Goal: Task Accomplishment & Management: Manage account settings

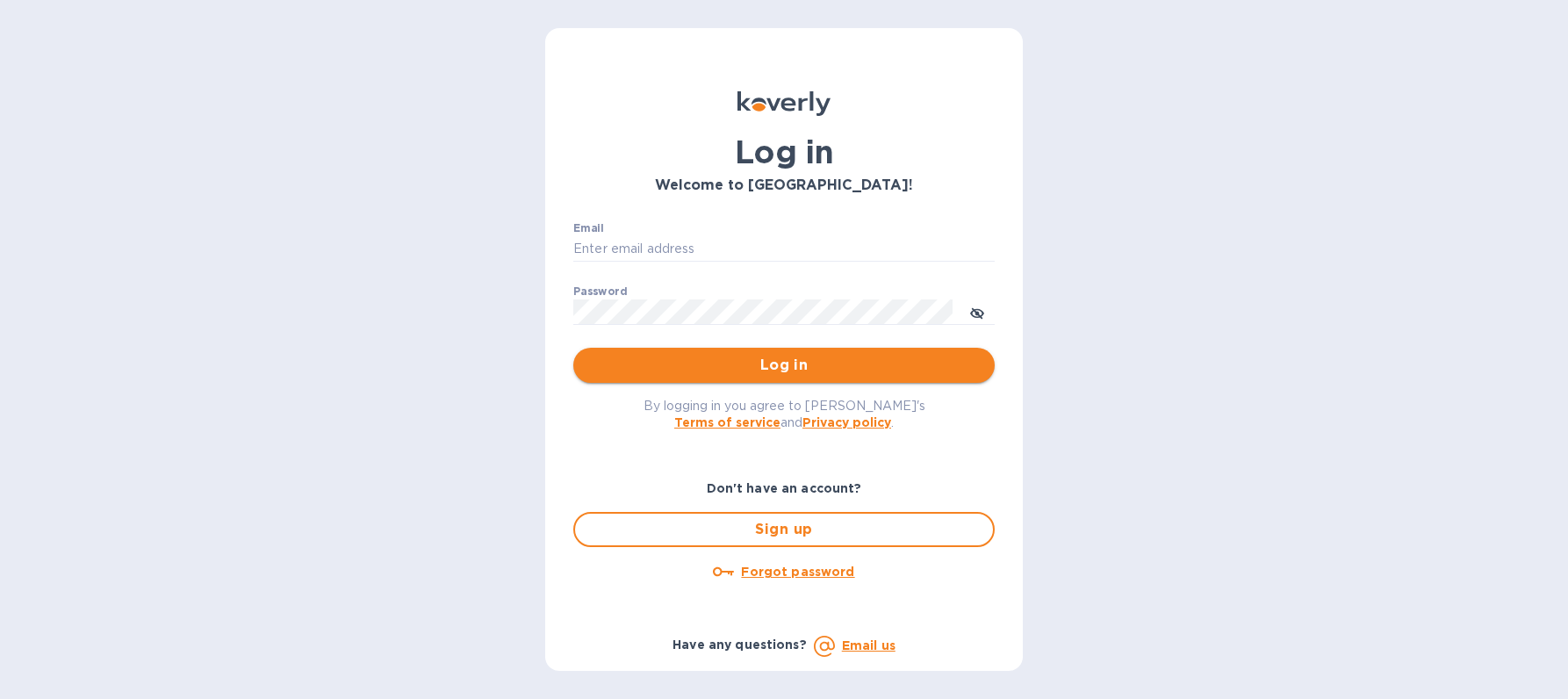
type input "[EMAIL_ADDRESS][DOMAIN_NAME]"
click at [818, 373] on span "Log in" at bounding box center [784, 365] width 393 height 21
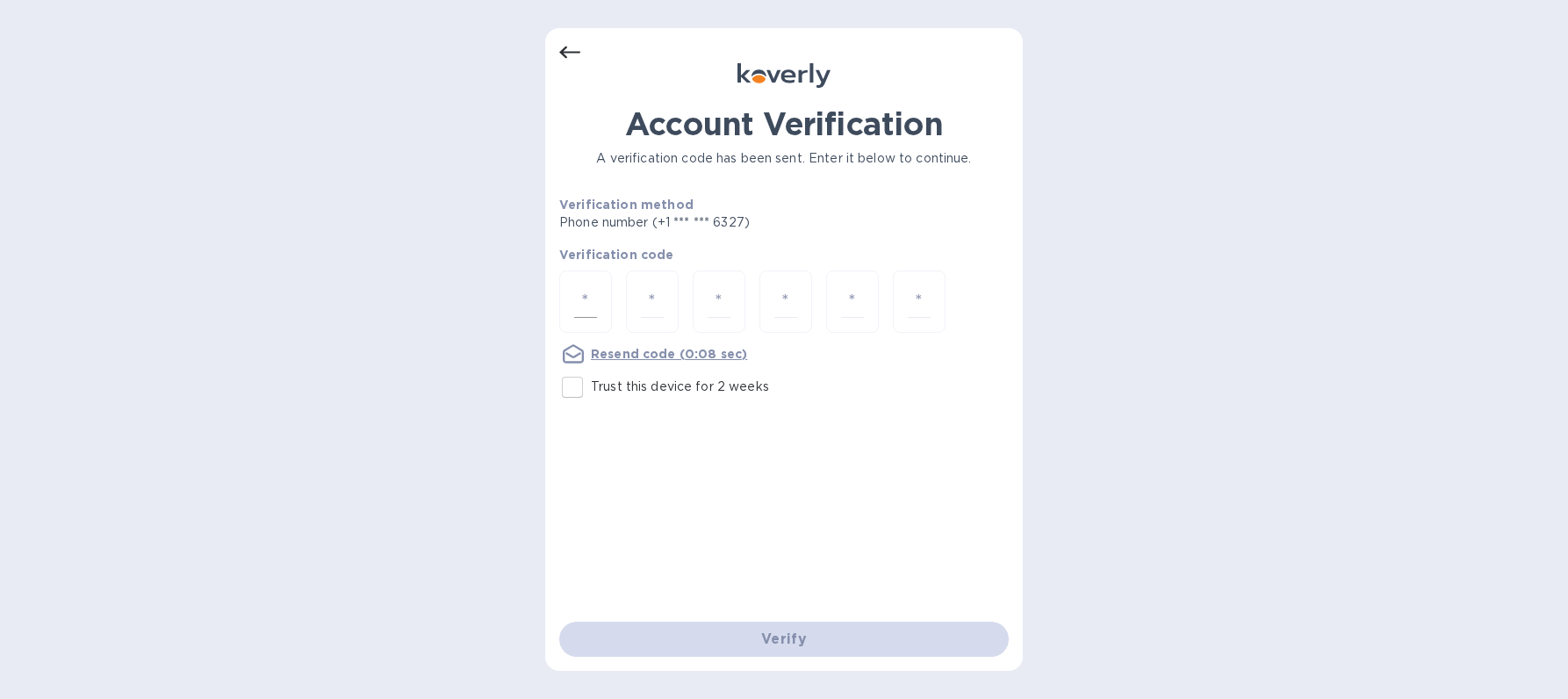
click at [586, 289] on input "number" at bounding box center [584, 301] width 23 height 33
type input "2"
type input "6"
type input "7"
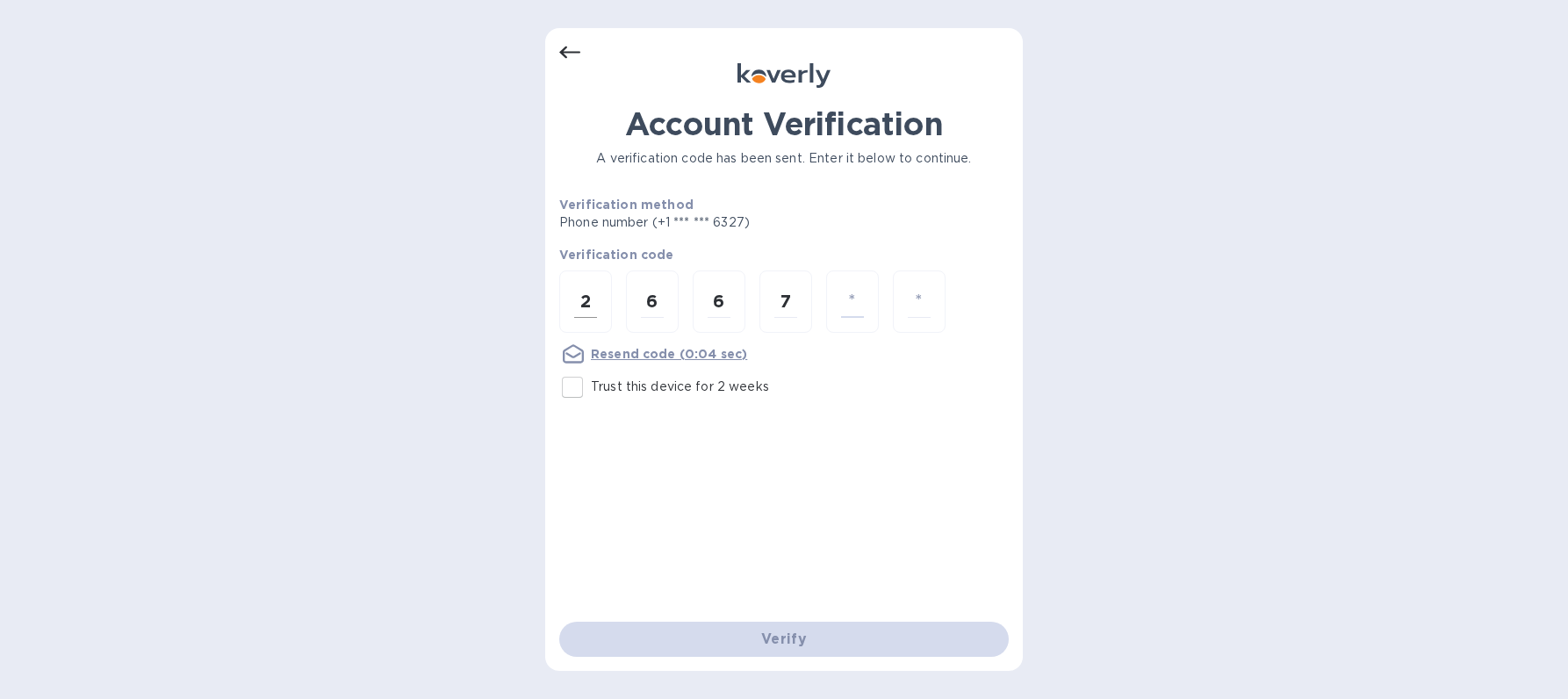
type input "2"
type input "8"
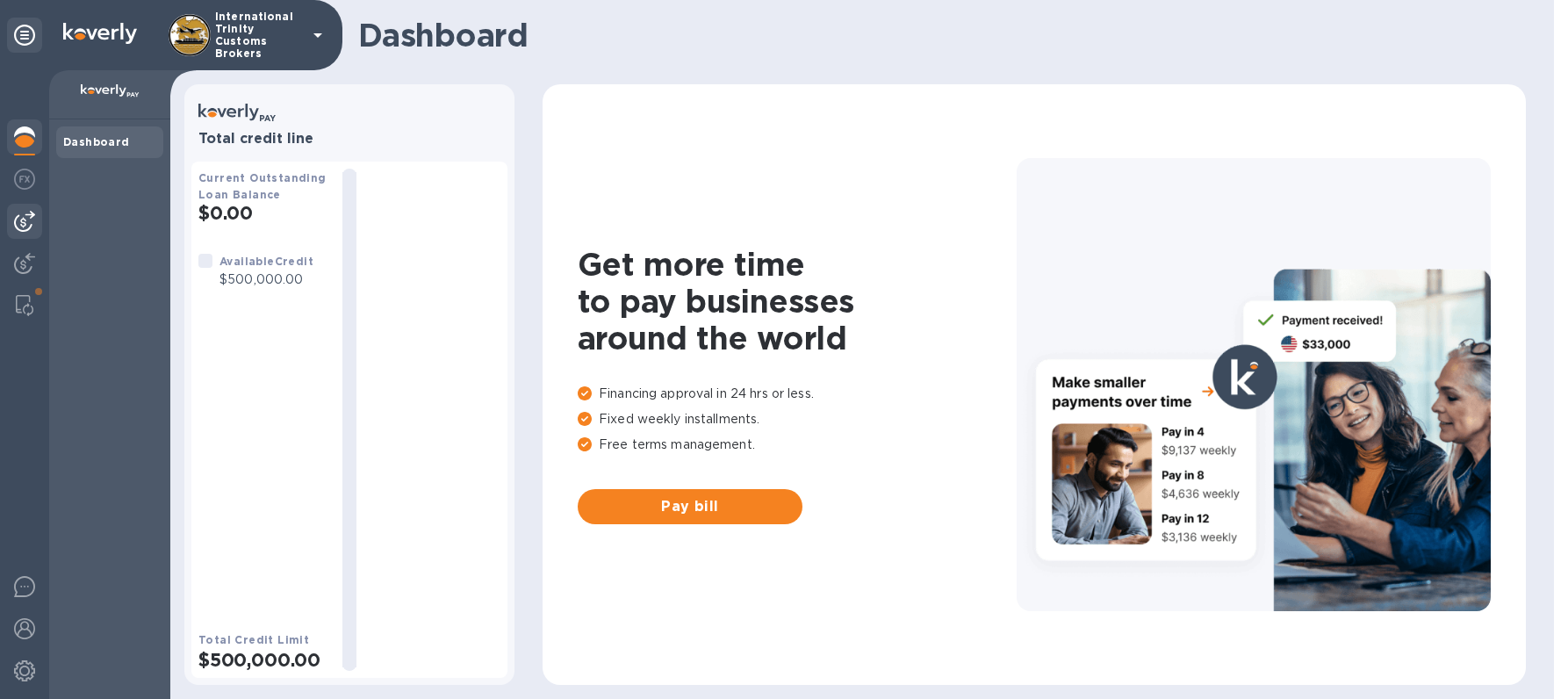
click at [20, 229] on img at bounding box center [24, 221] width 21 height 21
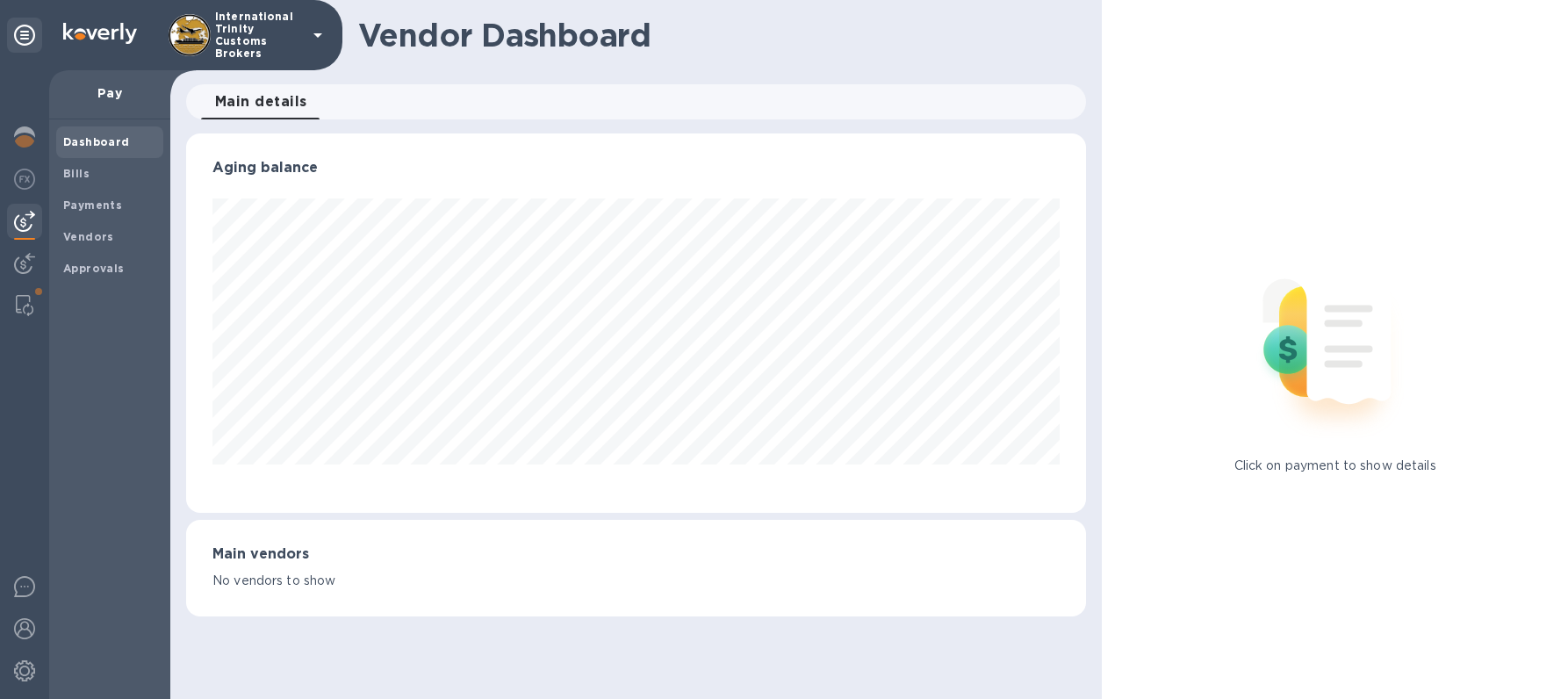
scroll to position [380, 901]
click at [103, 205] on b "Payments" at bounding box center [93, 204] width 59 height 13
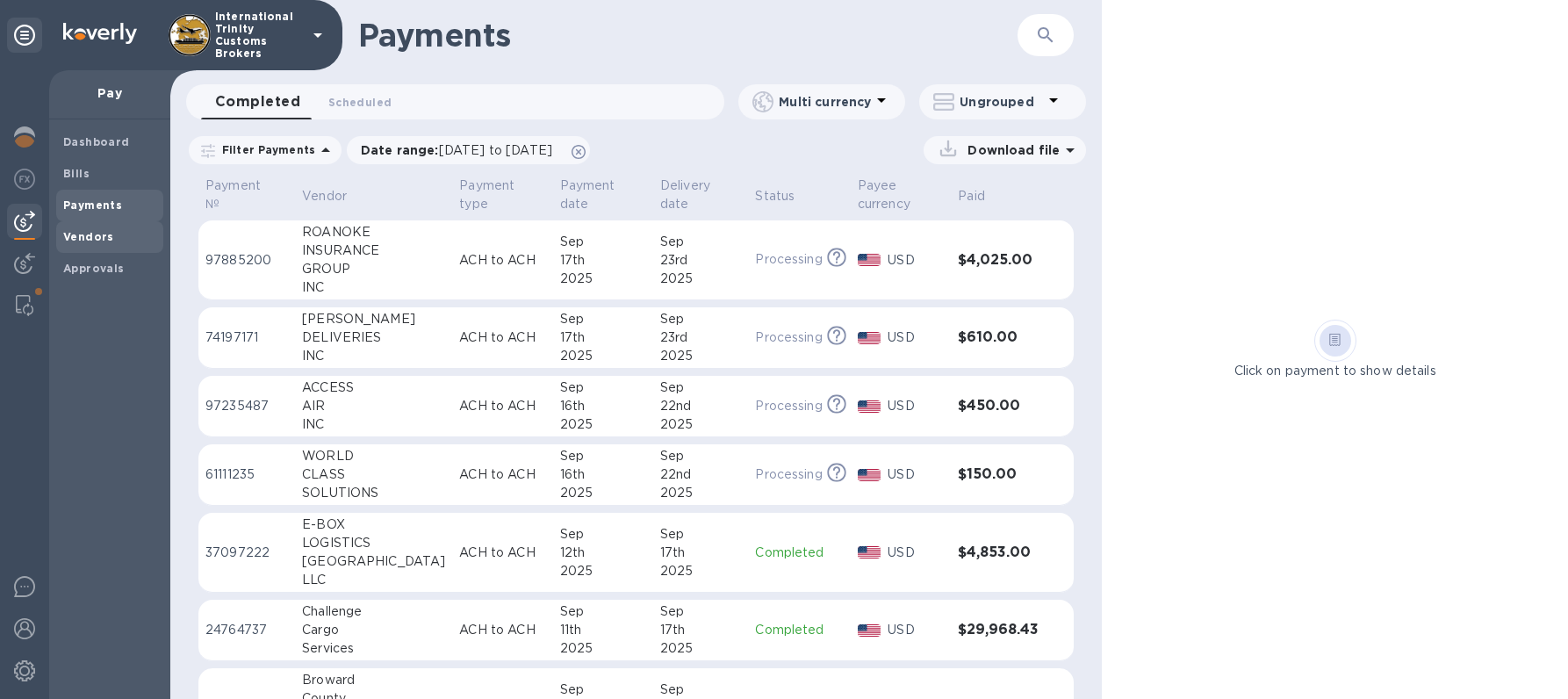
click at [85, 241] on b "Vendors" at bounding box center [89, 236] width 51 height 13
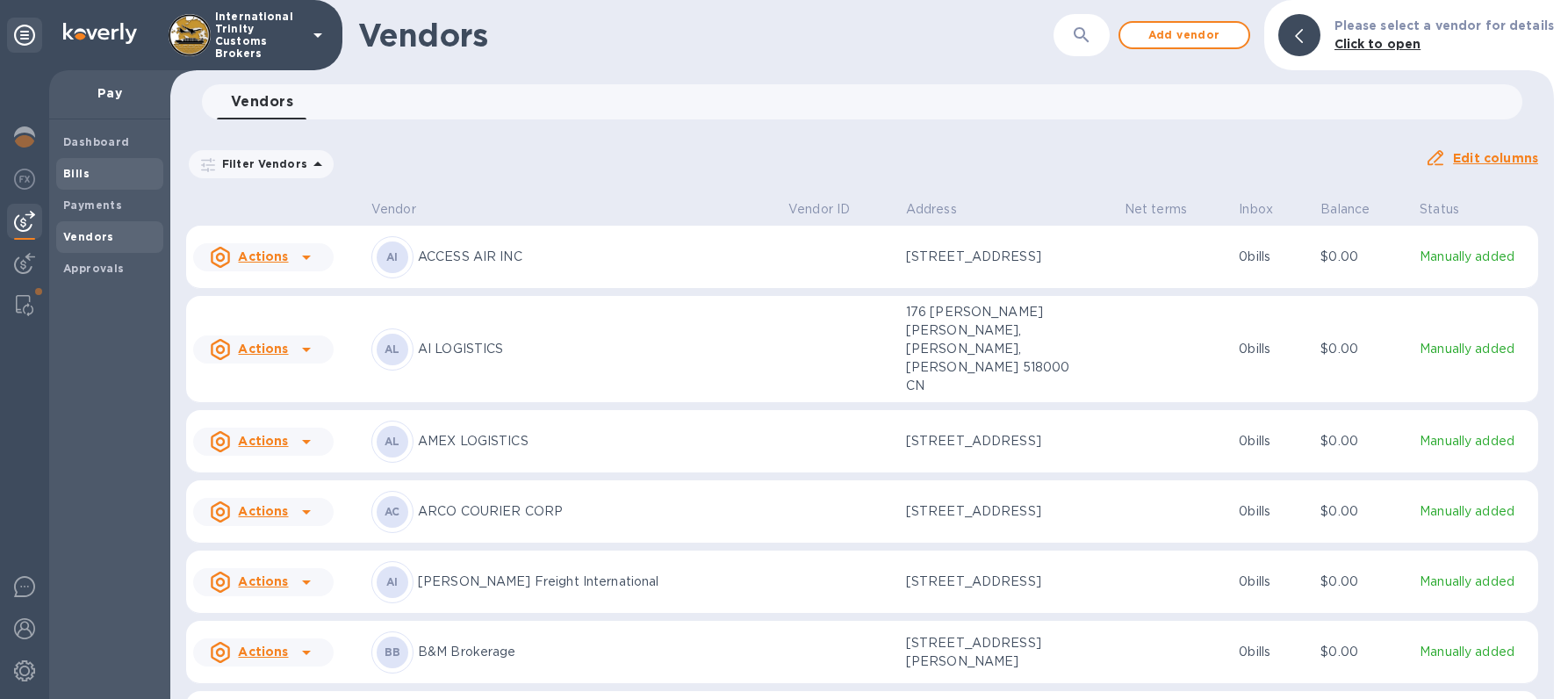
click at [85, 164] on div "Bills" at bounding box center [109, 174] width 107 height 32
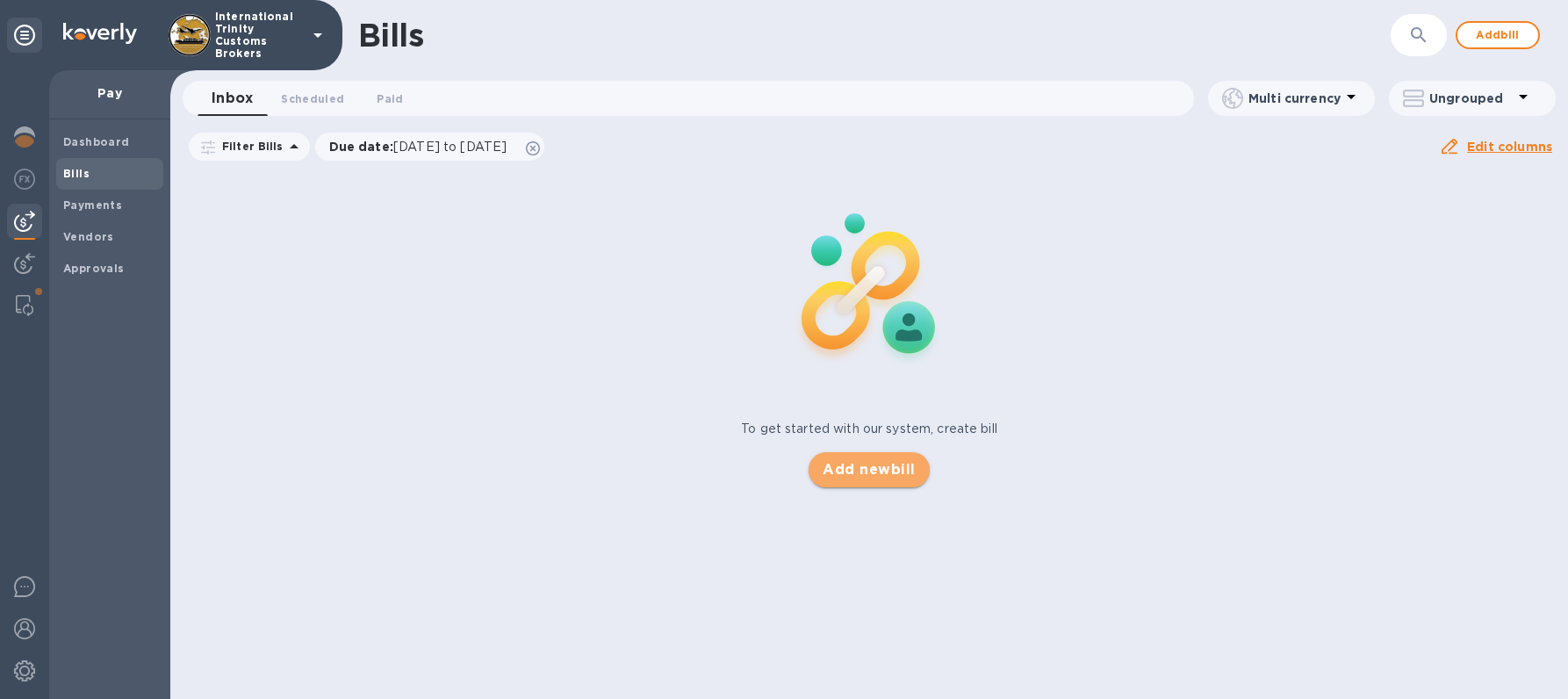
click at [868, 478] on span "Add new bill" at bounding box center [868, 469] width 93 height 21
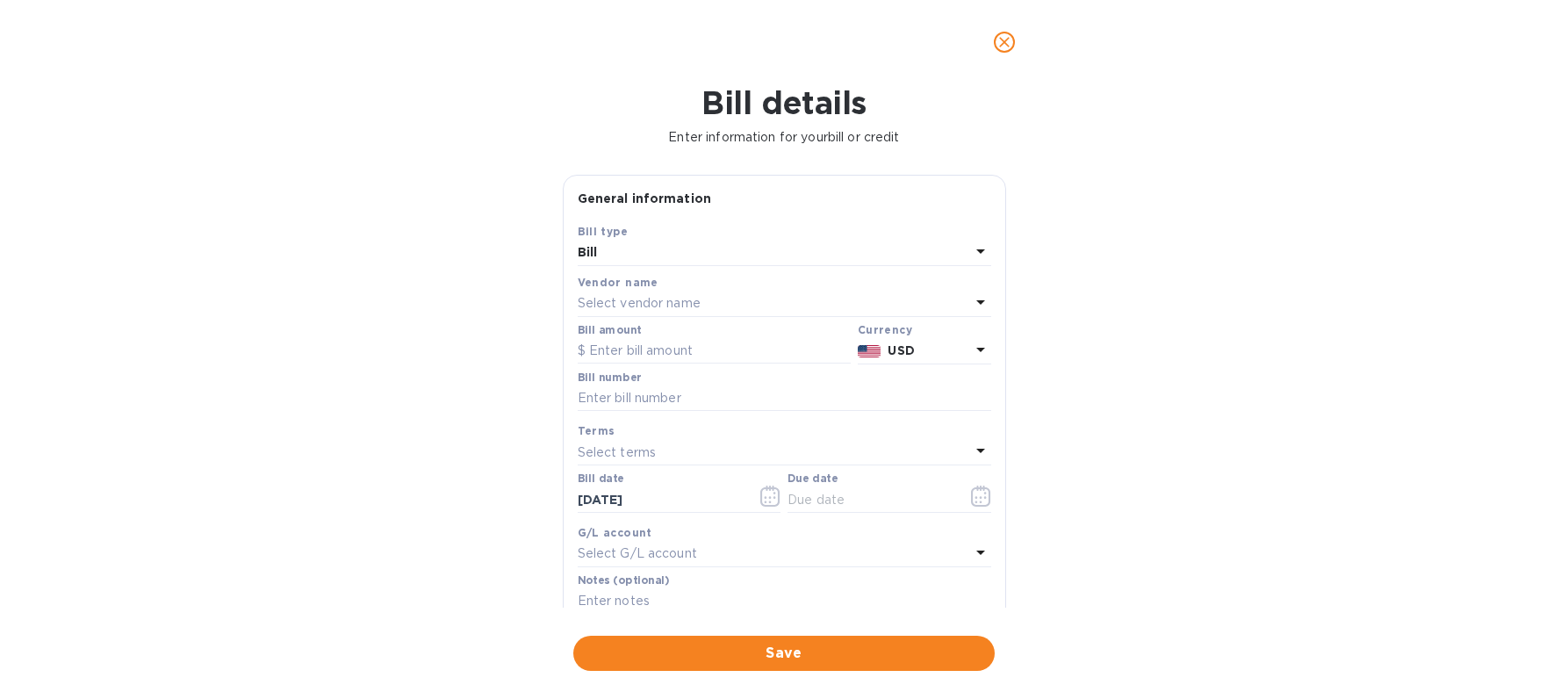
click at [628, 295] on p "Select vendor name" at bounding box center [639, 303] width 123 height 19
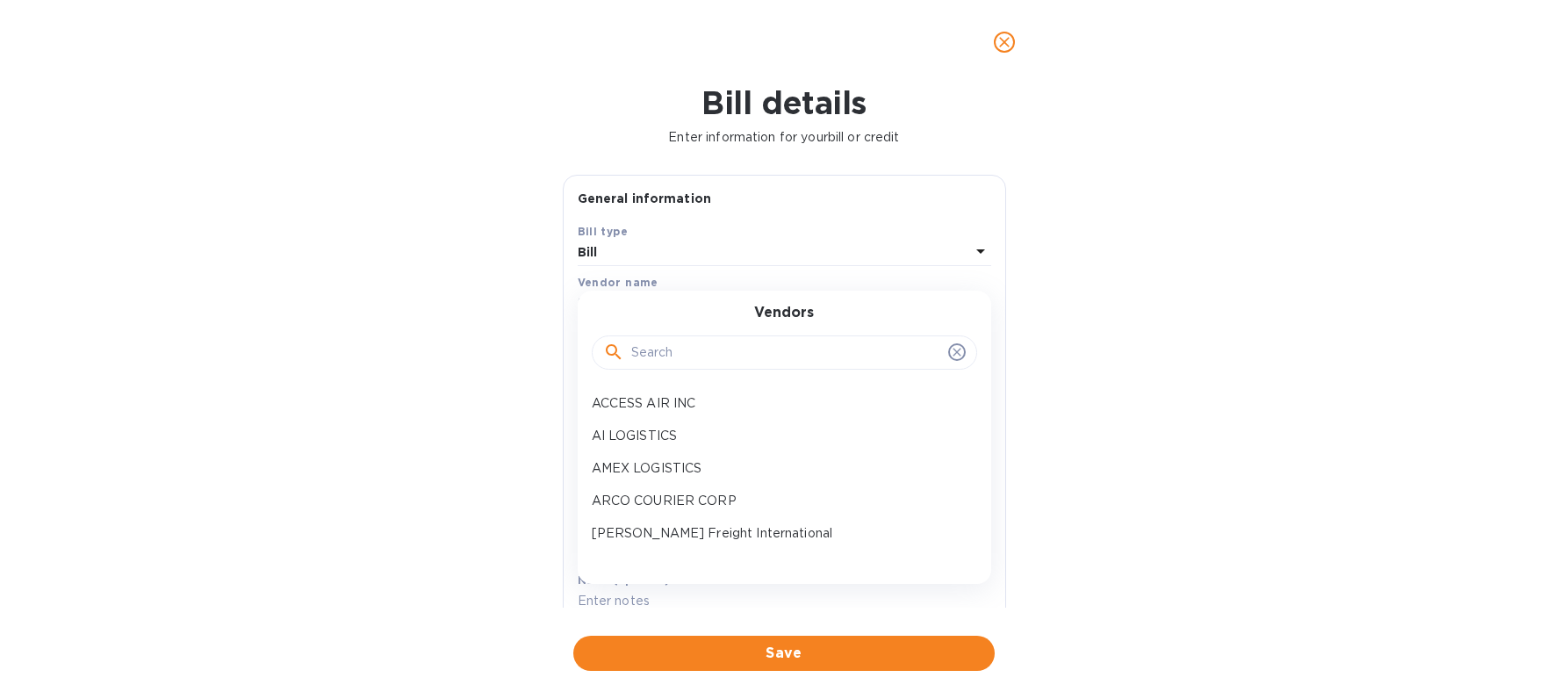
click at [665, 345] on input "text" at bounding box center [785, 353] width 309 height 27
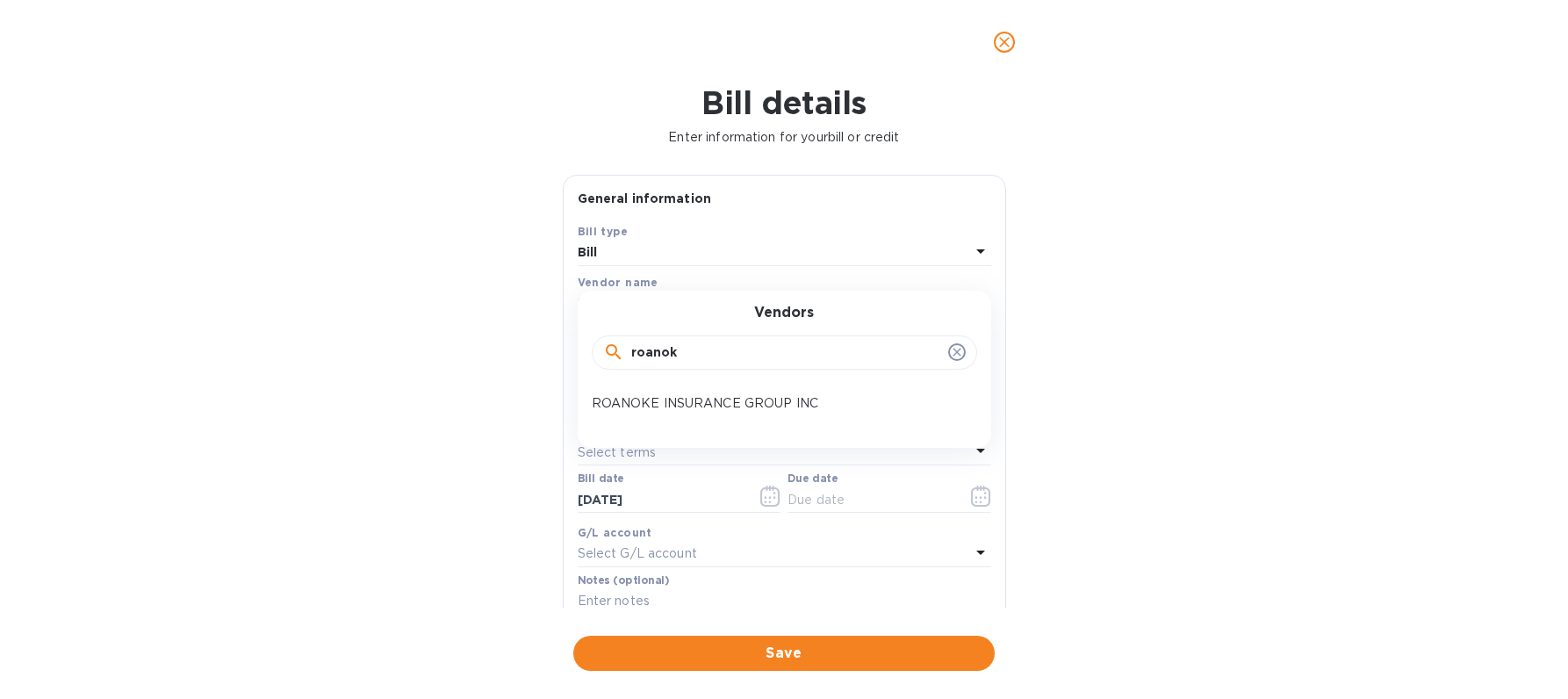
type input "roanok"
click at [724, 421] on div "Vendors roanok ROANOKE INSURANCE GROUP INC" at bounding box center [784, 369] width 413 height 157
click at [731, 406] on p "ROANOKE INSURANCE GROUP INC" at bounding box center [777, 403] width 372 height 19
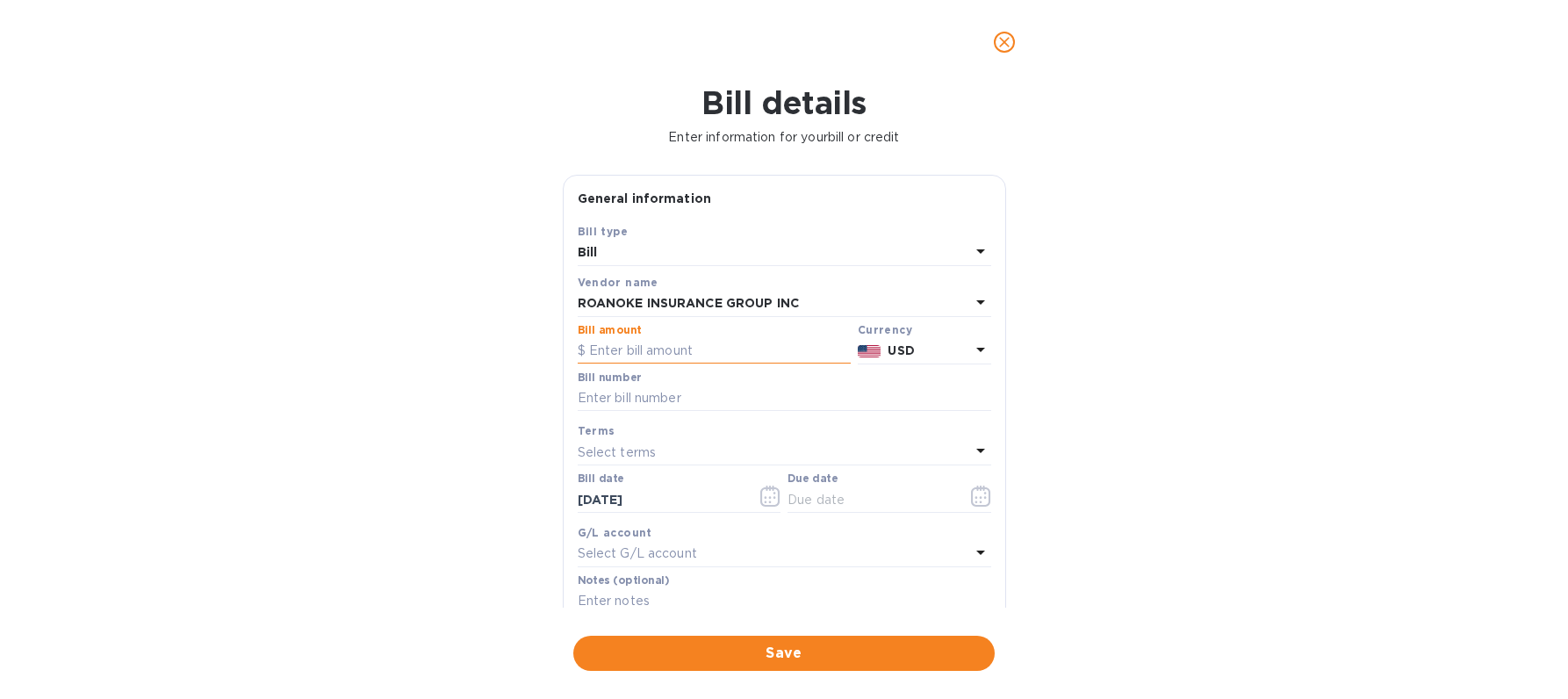
click at [632, 357] on input "text" at bounding box center [714, 351] width 273 height 27
type input "1,262.5"
click at [666, 399] on input "text" at bounding box center [784, 398] width 413 height 27
drag, startPoint x: 880, startPoint y: 397, endPoint x: 493, endPoint y: 380, distance: 387.4
click at [493, 380] on div "Bill details Enter information for your bill or credit General information Save…" at bounding box center [784, 390] width 1568 height 614
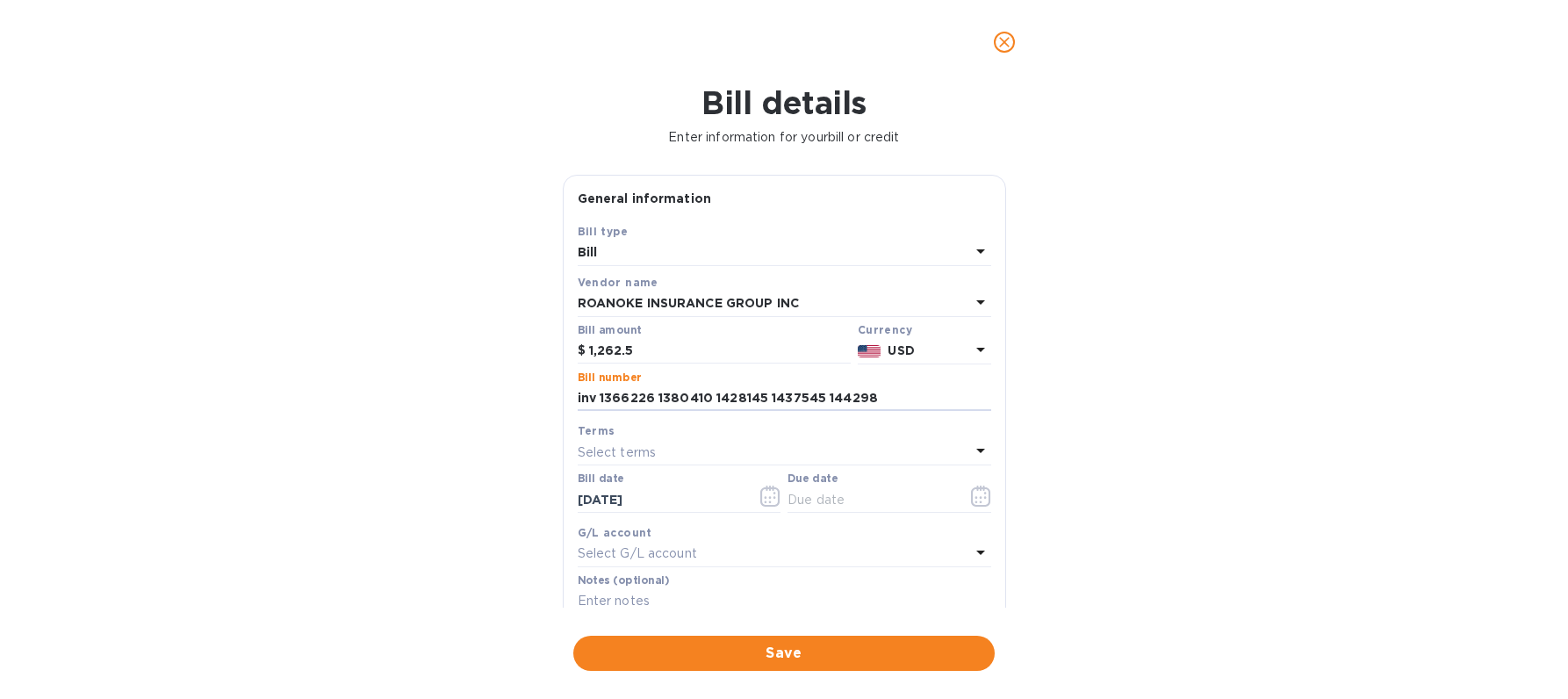
type input "inv 1366226 1380410 1428145 1437545 144298"
click at [683, 450] on div "Select terms" at bounding box center [774, 452] width 392 height 25
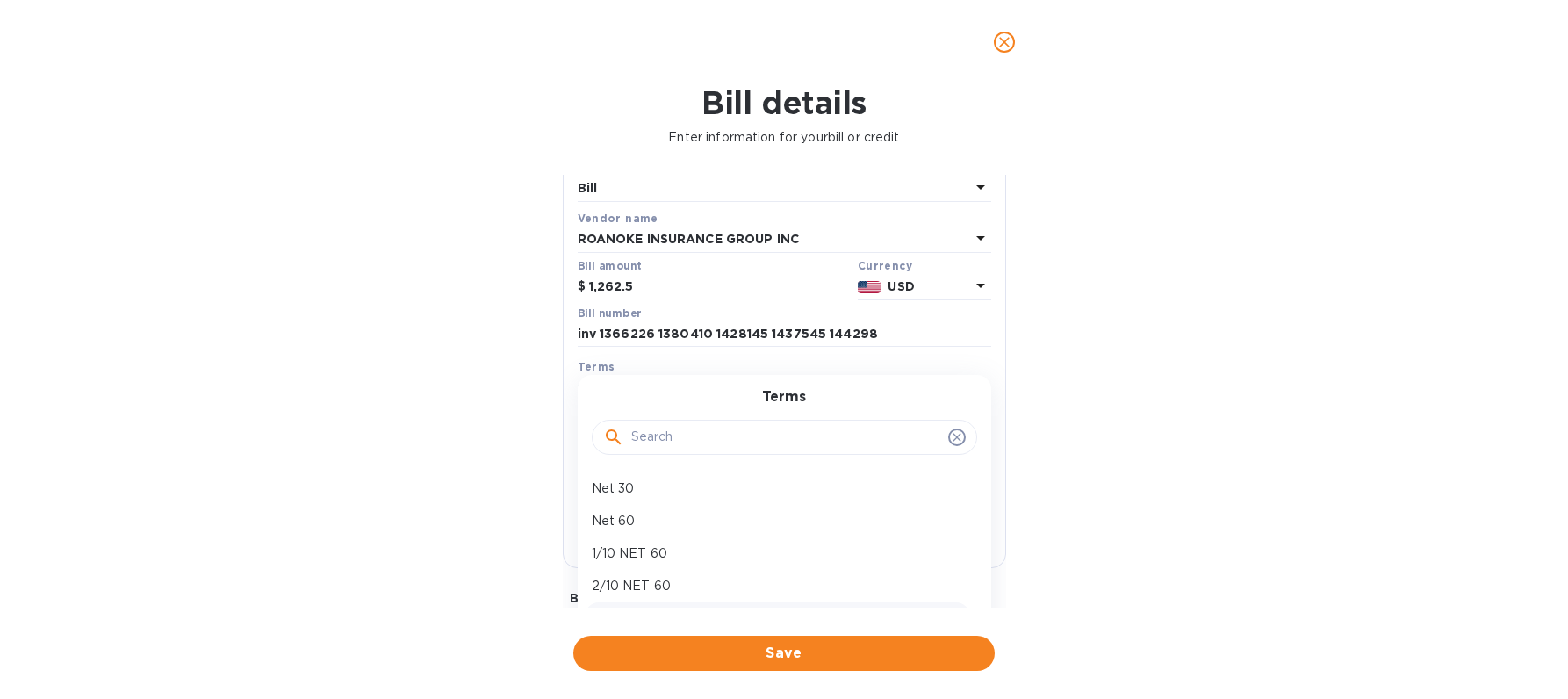
scroll to position [179, 0]
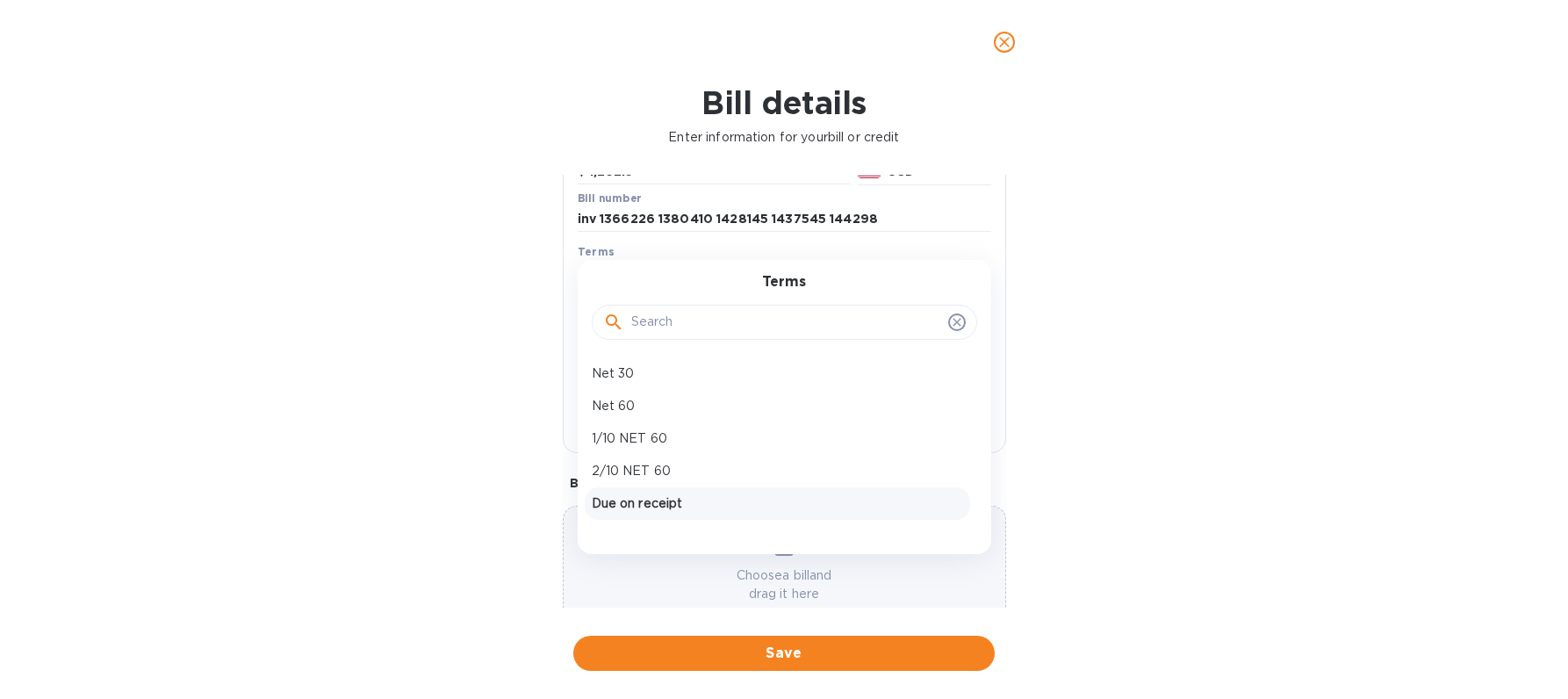
click at [725, 500] on p "Due on receipt" at bounding box center [777, 503] width 372 height 19
type input "[DATE]"
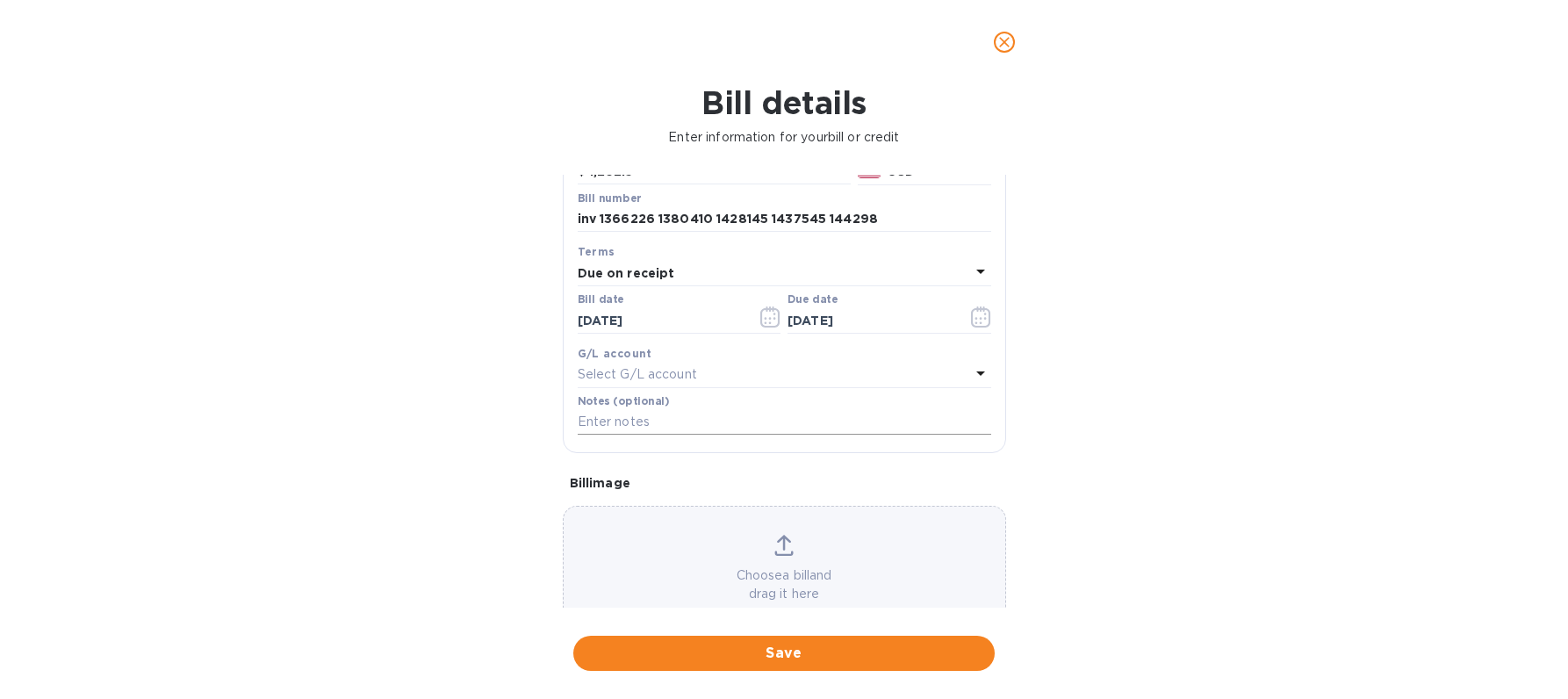
click at [690, 426] on input "text" at bounding box center [784, 422] width 413 height 27
paste input "inv 1366226 1380410 1428145 1437545 144298"
type input "inv 1366226 1380410 1428145 1437545 144298"
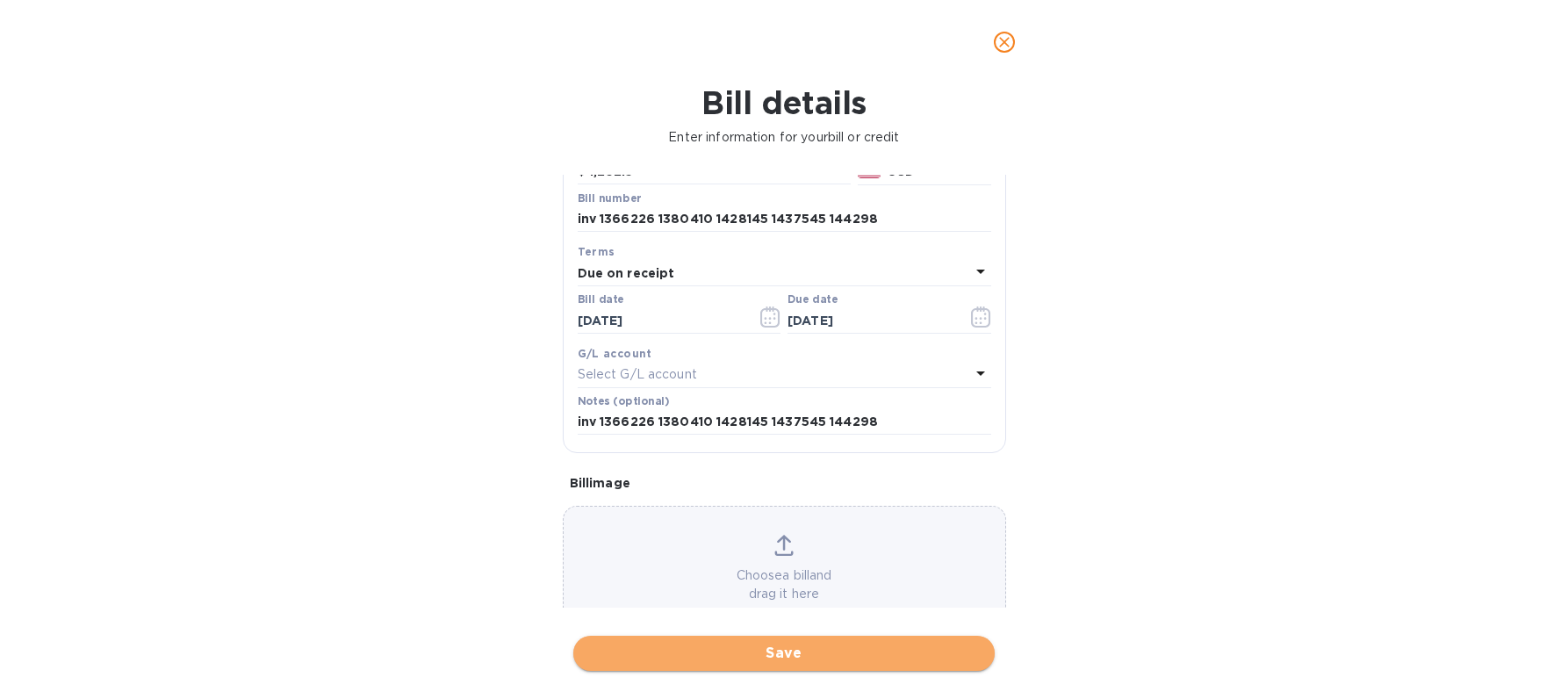
click at [849, 658] on span "Save" at bounding box center [784, 653] width 393 height 21
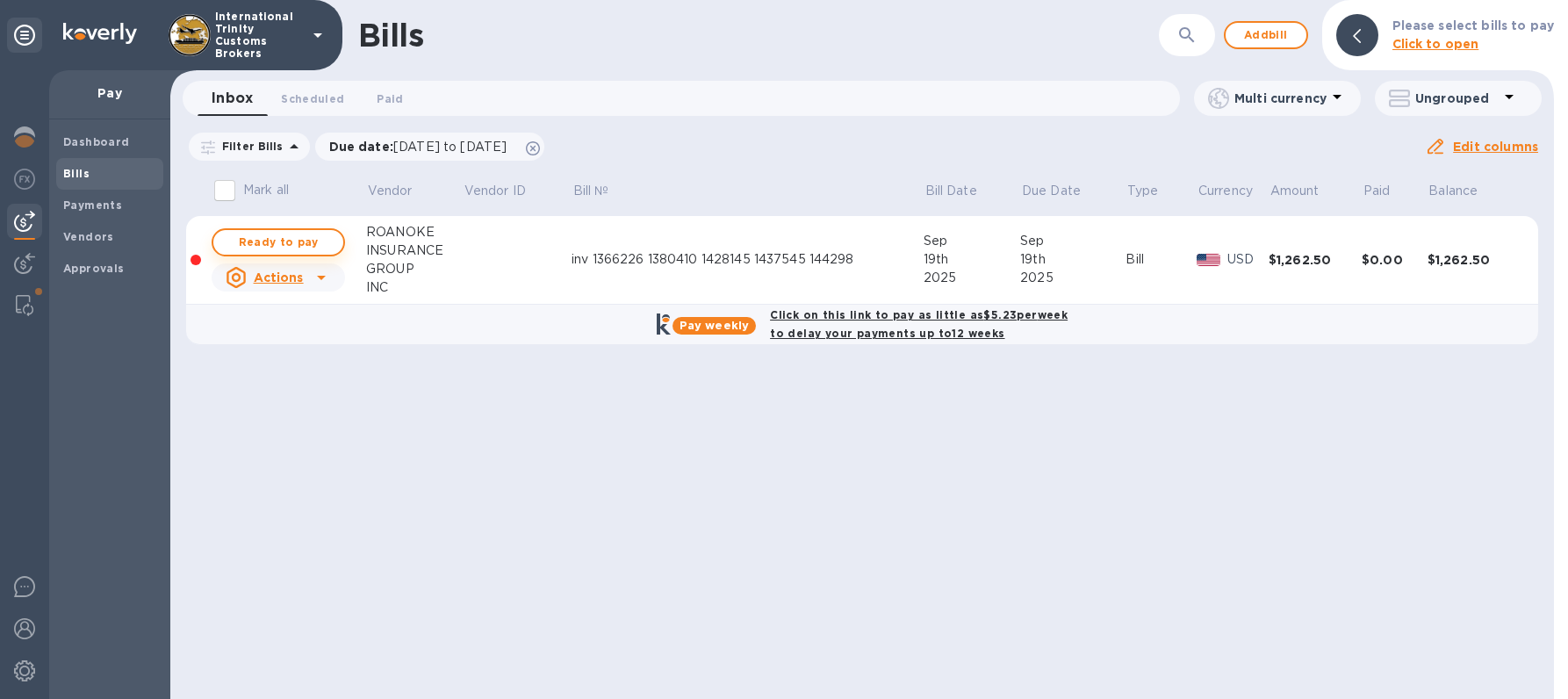
click at [276, 238] on span "Ready to pay" at bounding box center [278, 242] width 102 height 21
click at [280, 241] on span "Ready to pay" at bounding box center [278, 242] width 102 height 21
checkbox input "true"
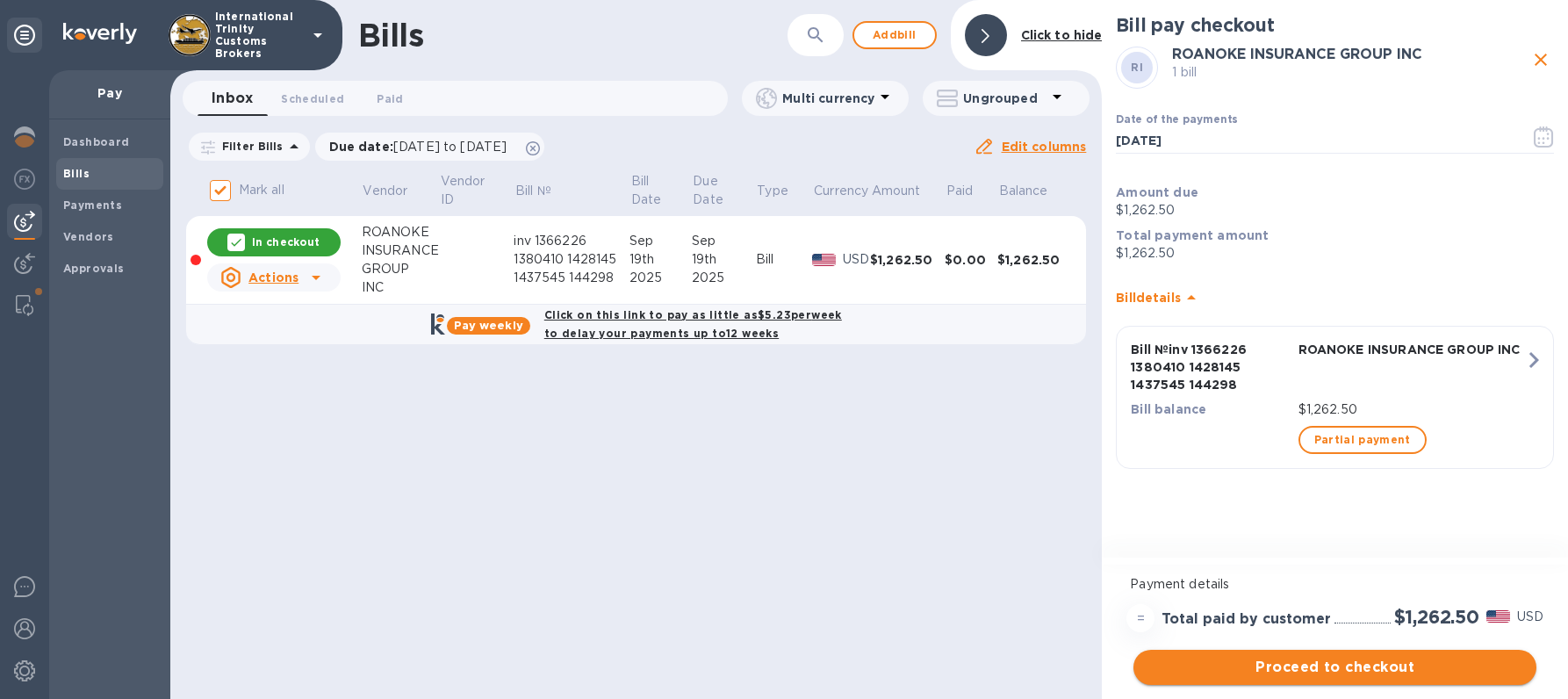
click at [1285, 670] on span "Proceed to checkout" at bounding box center [1334, 666] width 375 height 21
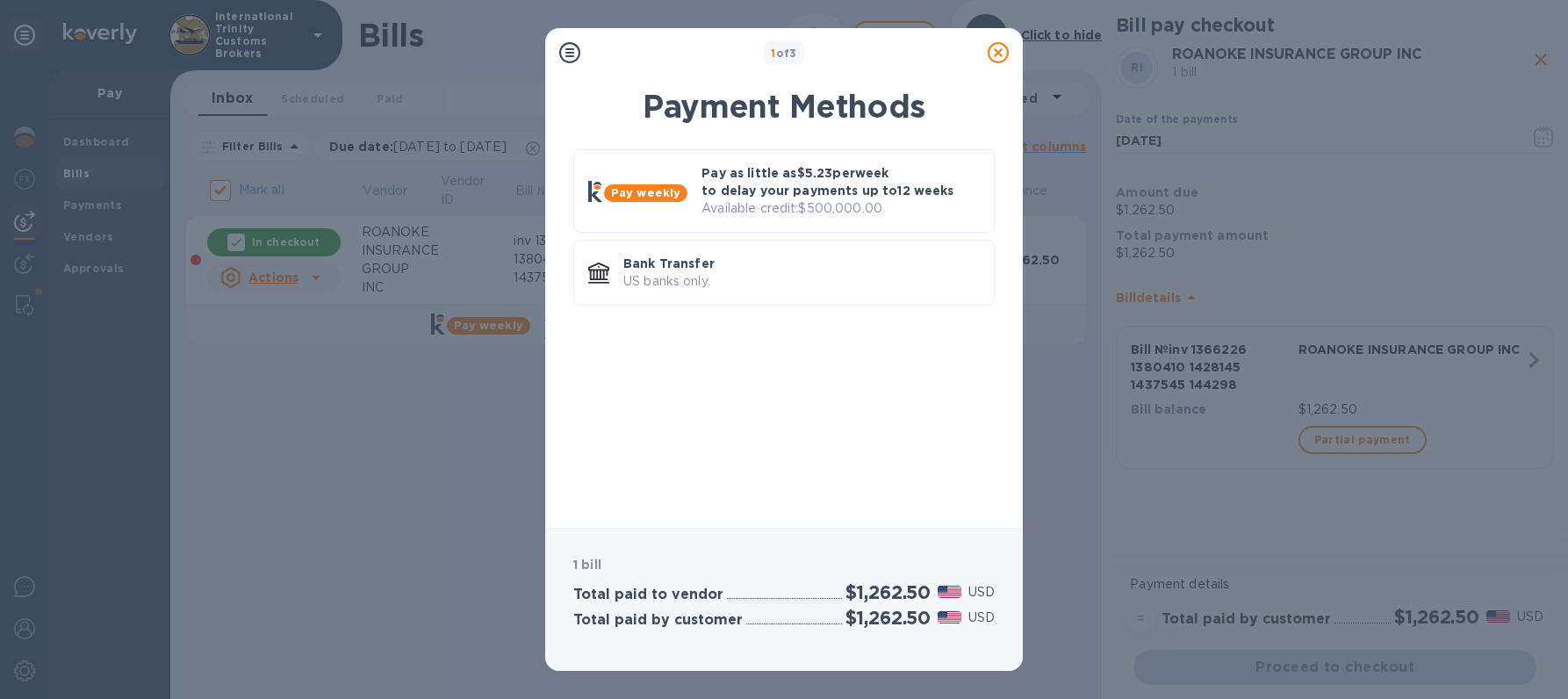
click at [864, 537] on div "1 bill Total paid to vendor $1,262.50 USD Total paid by customer $1,262.50 USD" at bounding box center [784, 598] width 477 height 143
click at [699, 286] on p "US banks only." at bounding box center [801, 281] width 357 height 19
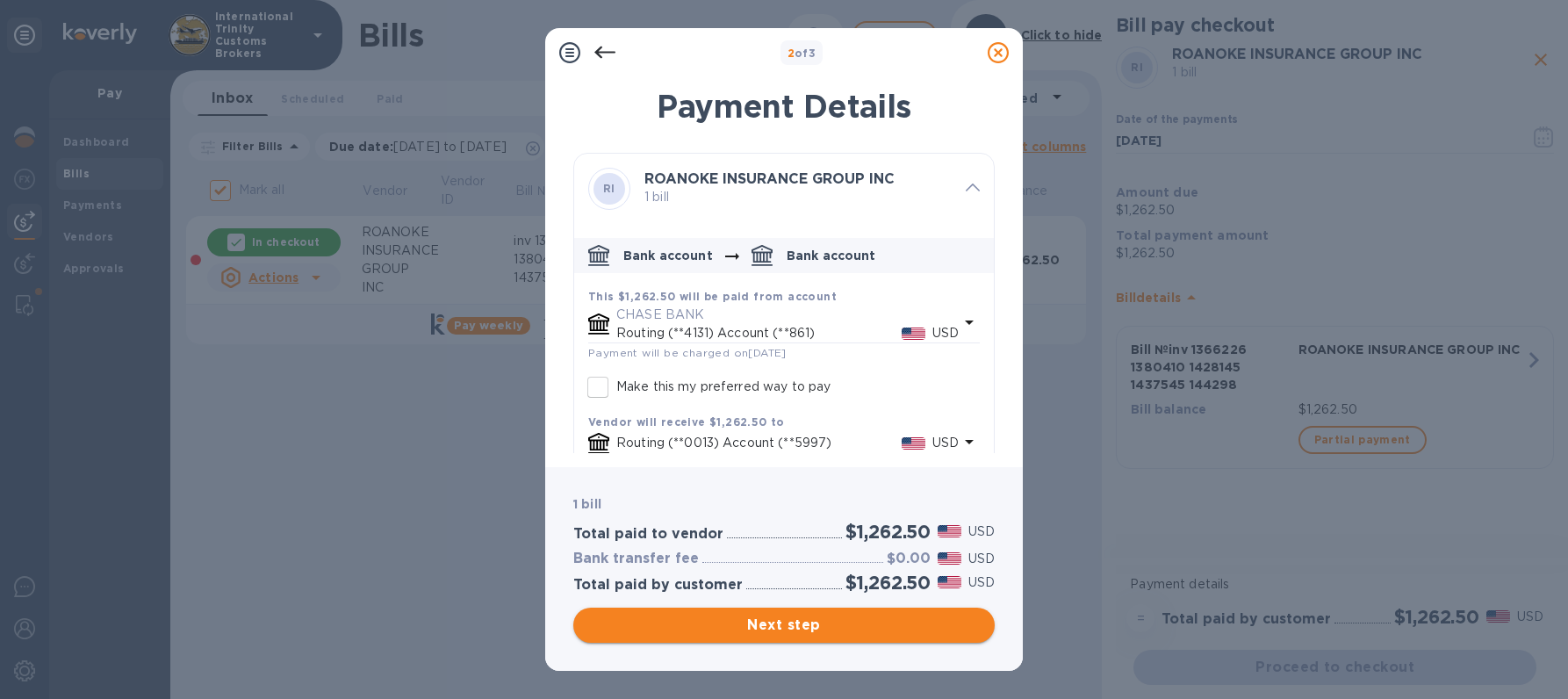
click at [784, 624] on span "Next step" at bounding box center [784, 624] width 393 height 21
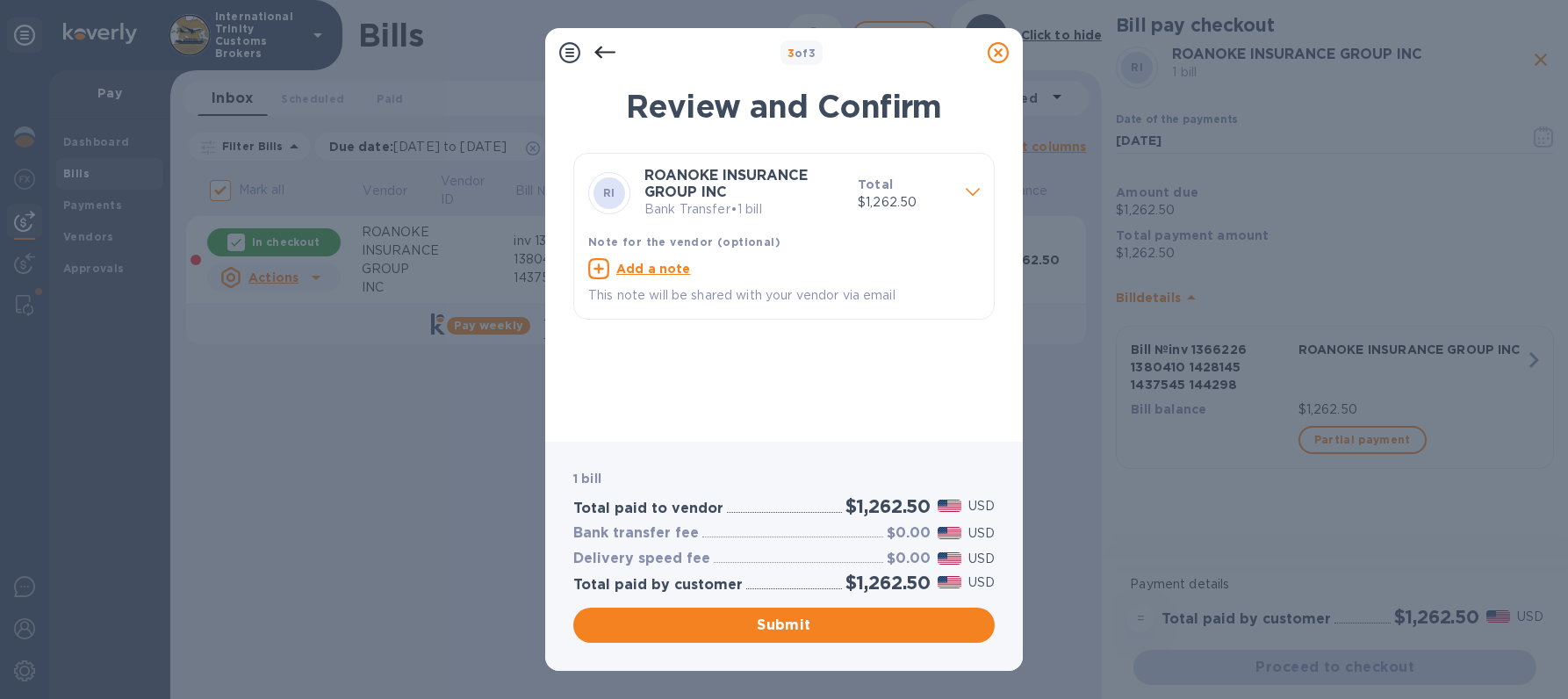
click at [806, 635] on span "Submit" at bounding box center [784, 624] width 393 height 21
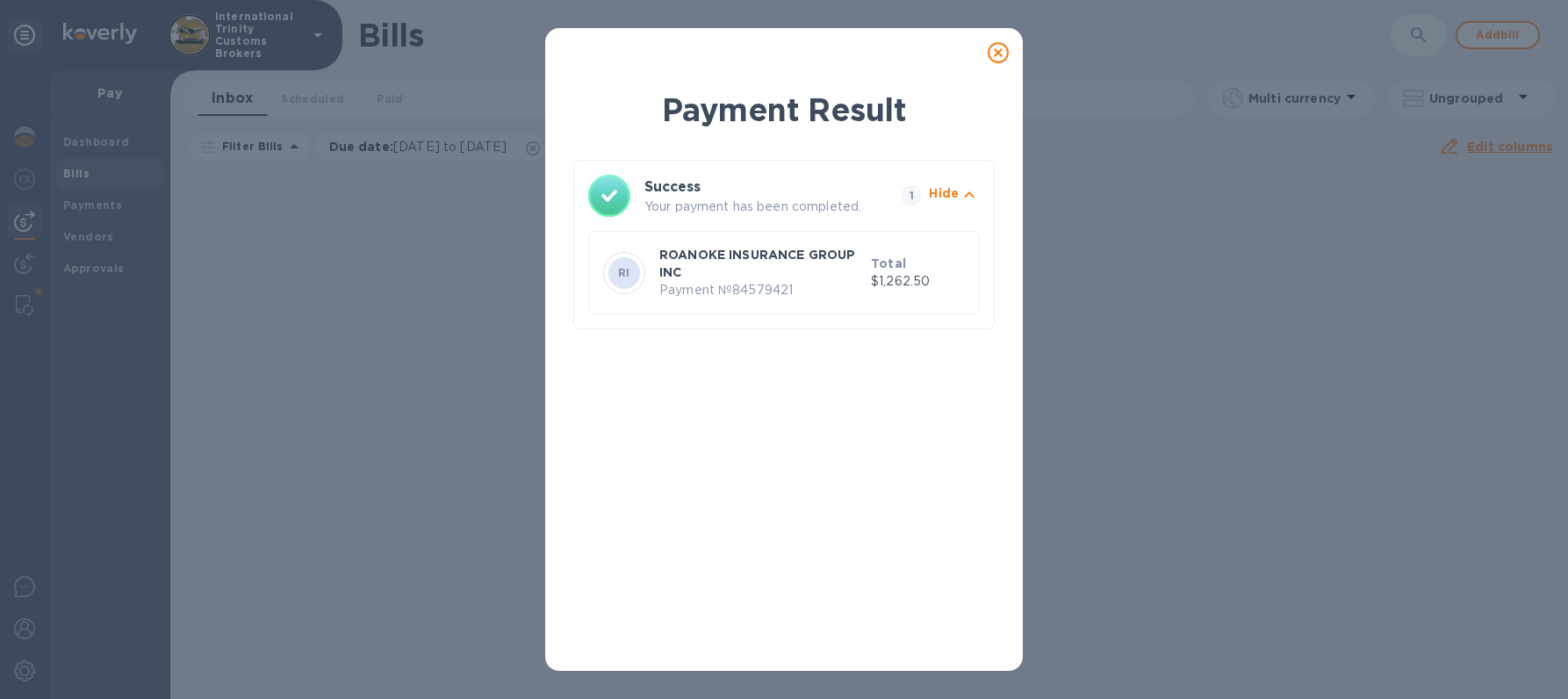
click at [731, 282] on p "Payment № 84579421" at bounding box center [762, 290] width 205 height 19
click at [758, 199] on p "Your payment has been completed." at bounding box center [769, 206] width 249 height 19
click at [995, 52] on icon at bounding box center [997, 52] width 21 height 21
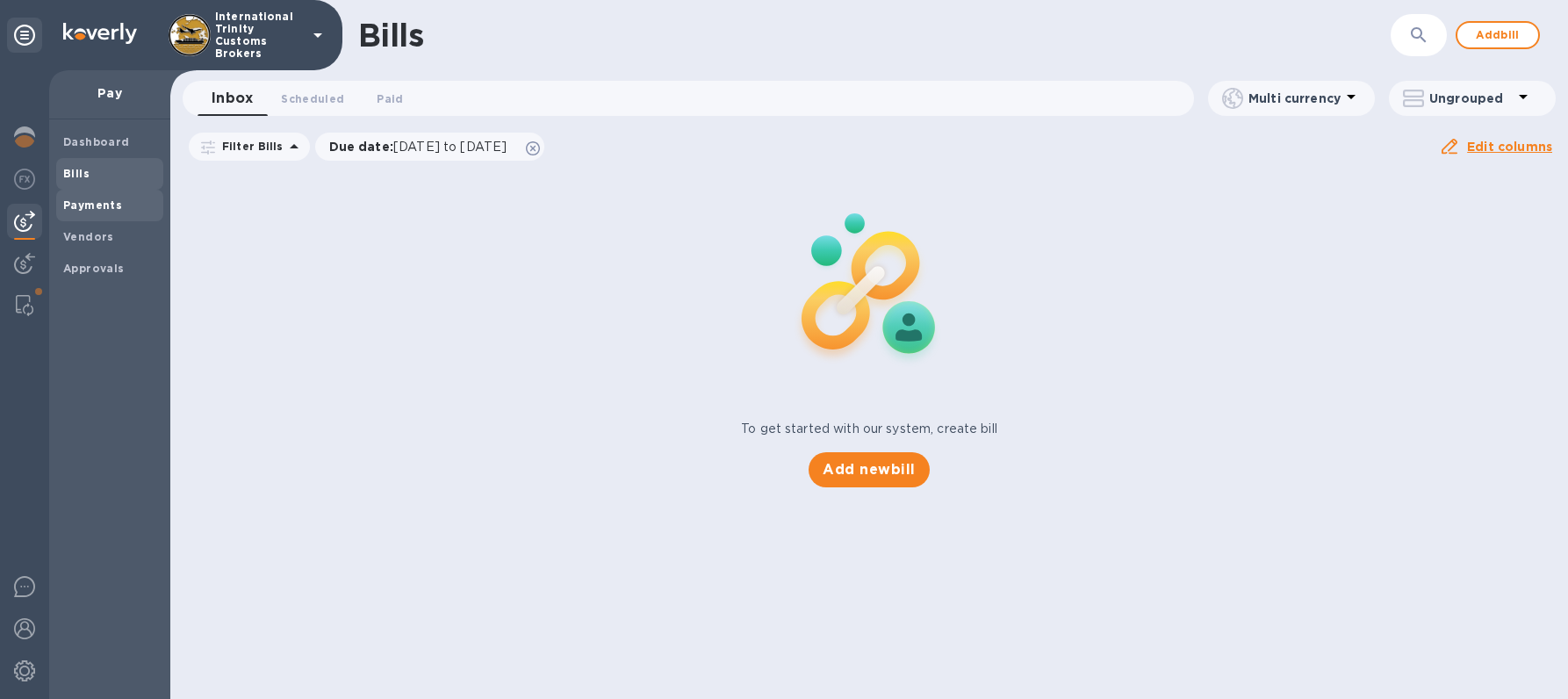
click at [109, 211] on b "Payments" at bounding box center [93, 204] width 59 height 13
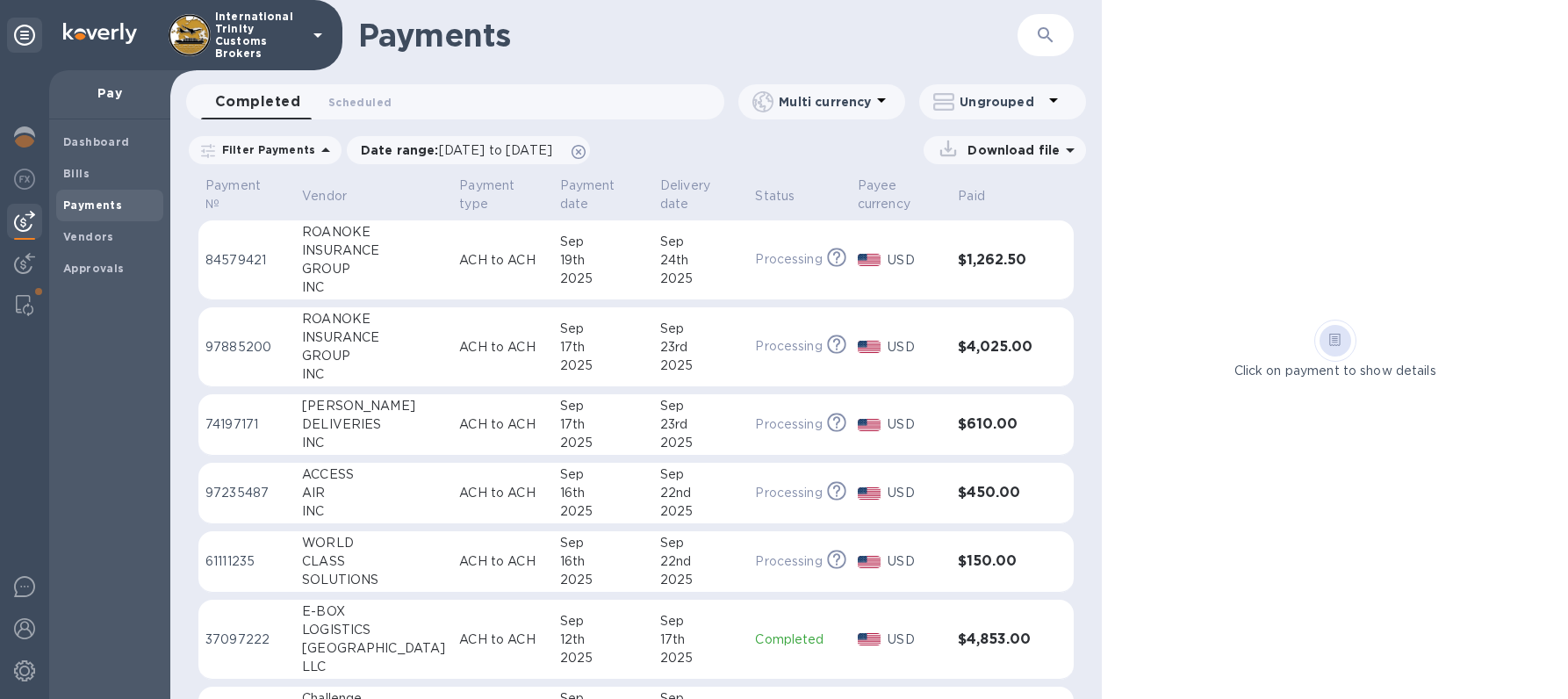
click at [612, 256] on div "19th" at bounding box center [602, 260] width 86 height 19
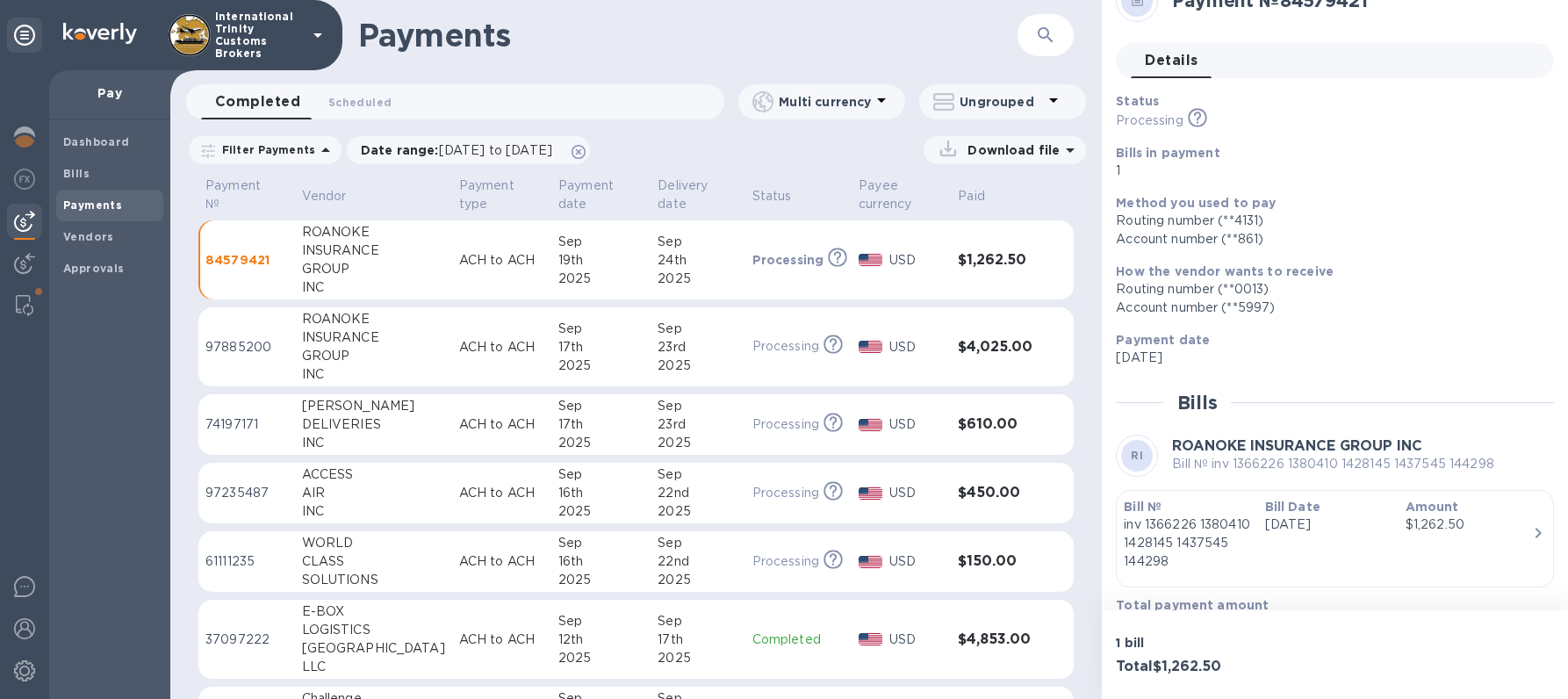
scroll to position [70, 0]
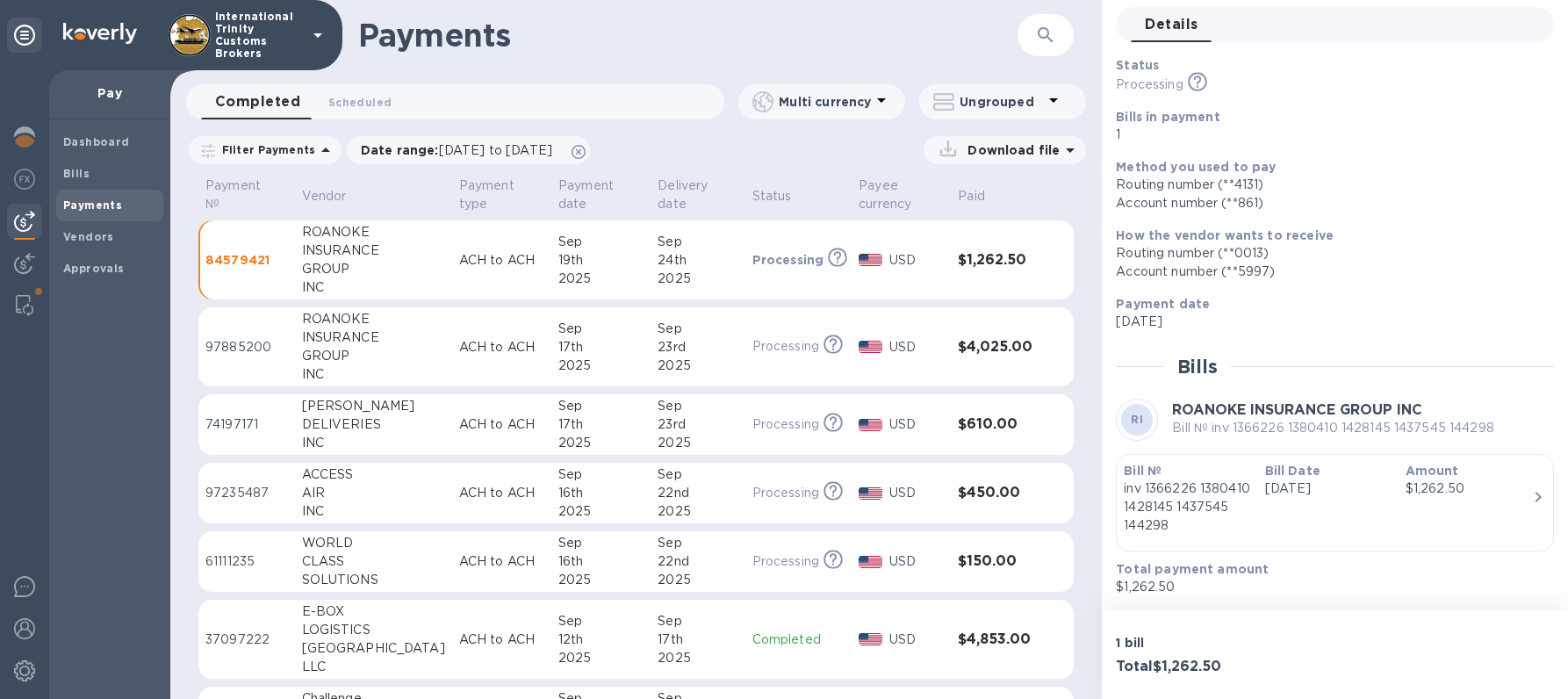
click at [1225, 487] on p "inv 1366226 1380410 1428145 1437545 144298" at bounding box center [1187, 507] width 126 height 55
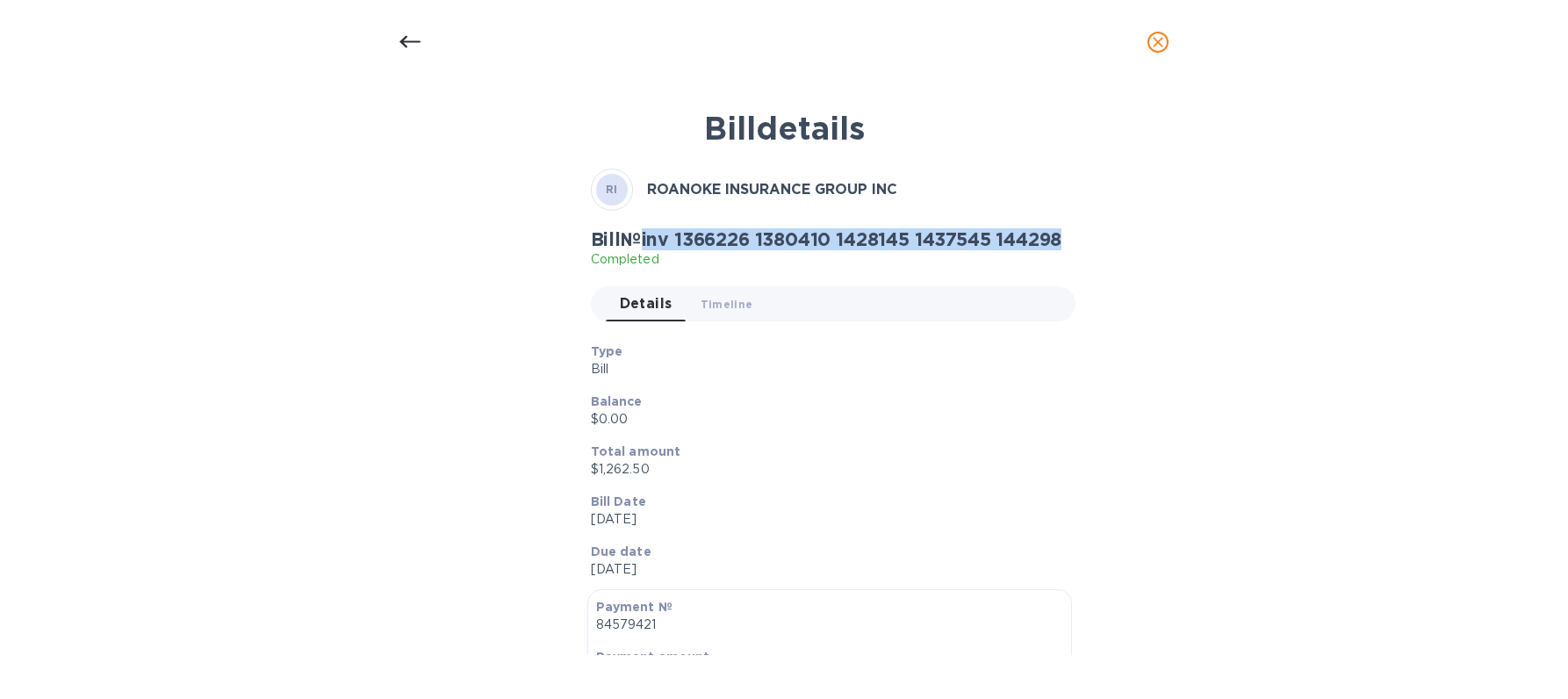
drag, startPoint x: 651, startPoint y: 242, endPoint x: 1100, endPoint y: 245, distance: 449.0
click at [1100, 245] on div "Bill details RI ROANOKE INSURANCE GROUP INC Bill № inv 1366226 1380410 1428145 …" at bounding box center [784, 377] width 834 height 557
copy h2 "inv 1366226 1380410 1428145 1437545 144298"
click at [1037, 157] on div "Bill details RI ROANOKE INSURANCE GROUP INC Bill № inv 1366226 1380410 1428145 …" at bounding box center [784, 377] width 834 height 557
drag, startPoint x: 1157, startPoint y: 44, endPoint x: 1148, endPoint y: 58, distance: 16.6
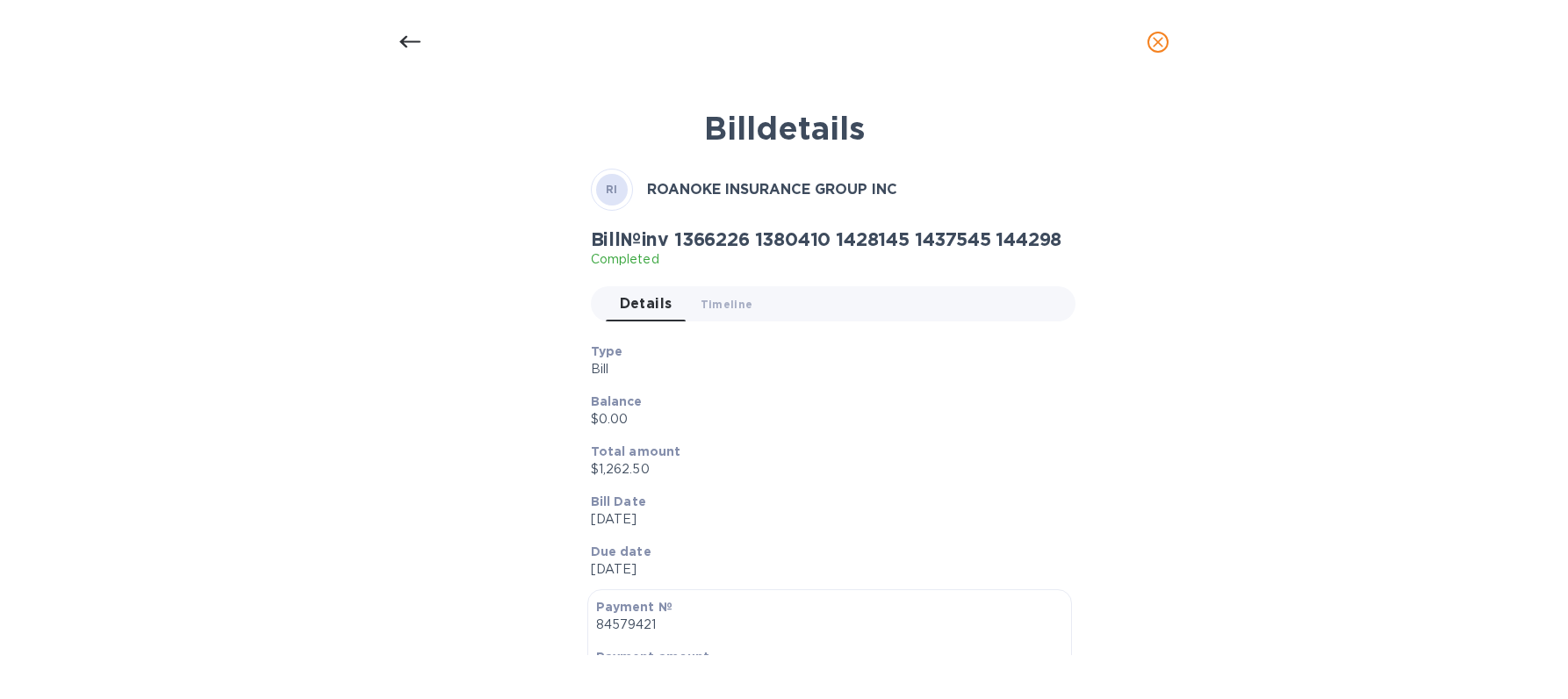
click at [1157, 44] on icon "close" at bounding box center [1158, 42] width 18 height 18
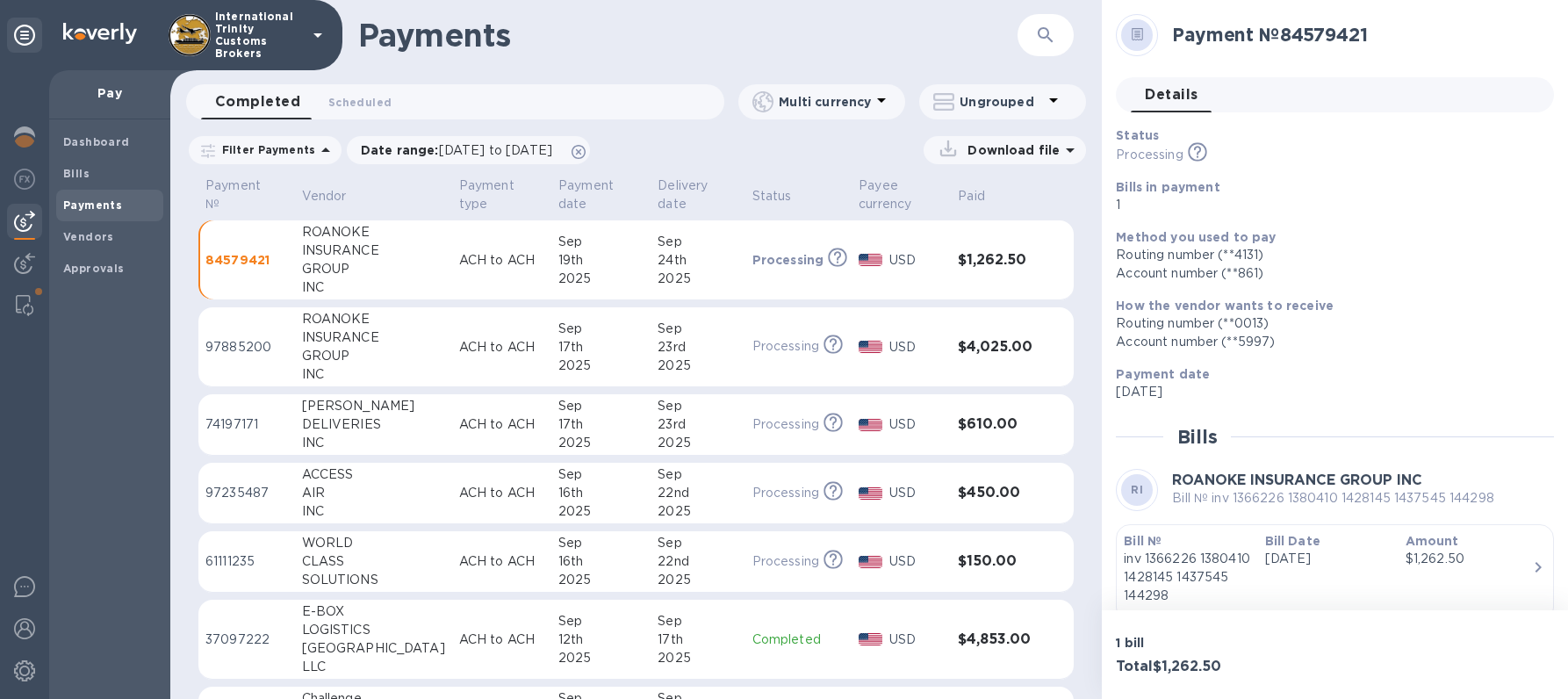
click at [98, 89] on p "Pay" at bounding box center [109, 93] width 93 height 18
click at [27, 224] on img at bounding box center [24, 221] width 21 height 21
click at [116, 89] on p "Pay" at bounding box center [109, 93] width 93 height 18
click at [84, 204] on b "Payments" at bounding box center [93, 204] width 59 height 13
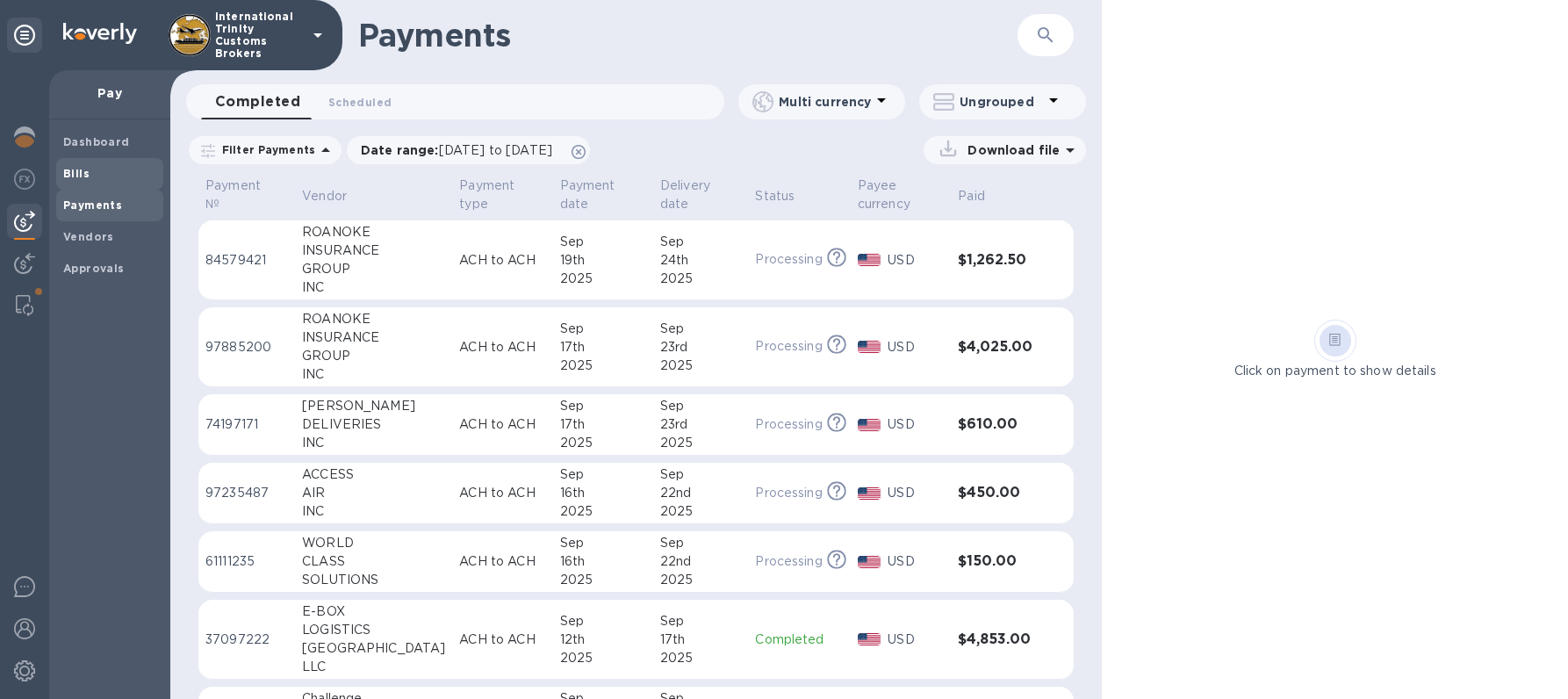
click at [75, 178] on b "Bills" at bounding box center [76, 173] width 27 height 13
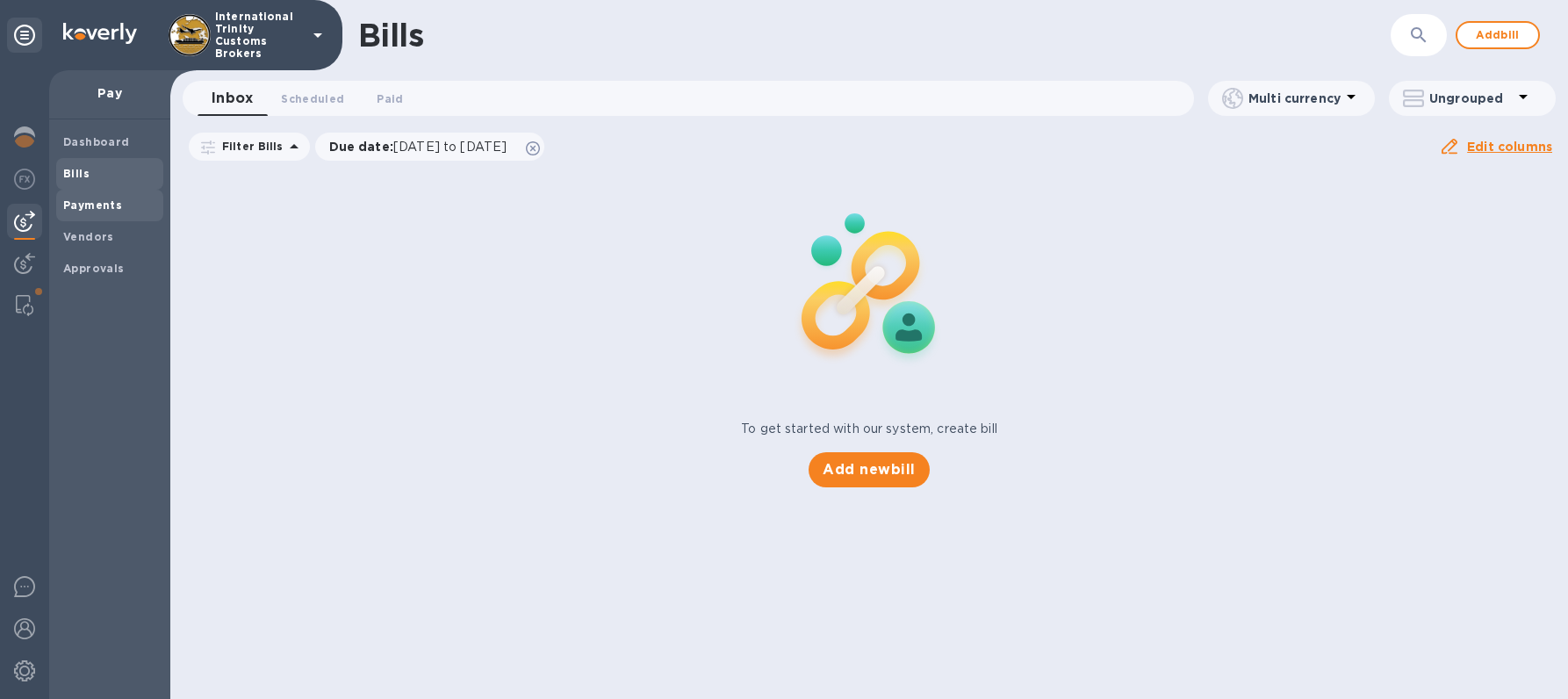
click at [84, 197] on span "Payments" at bounding box center [93, 205] width 59 height 18
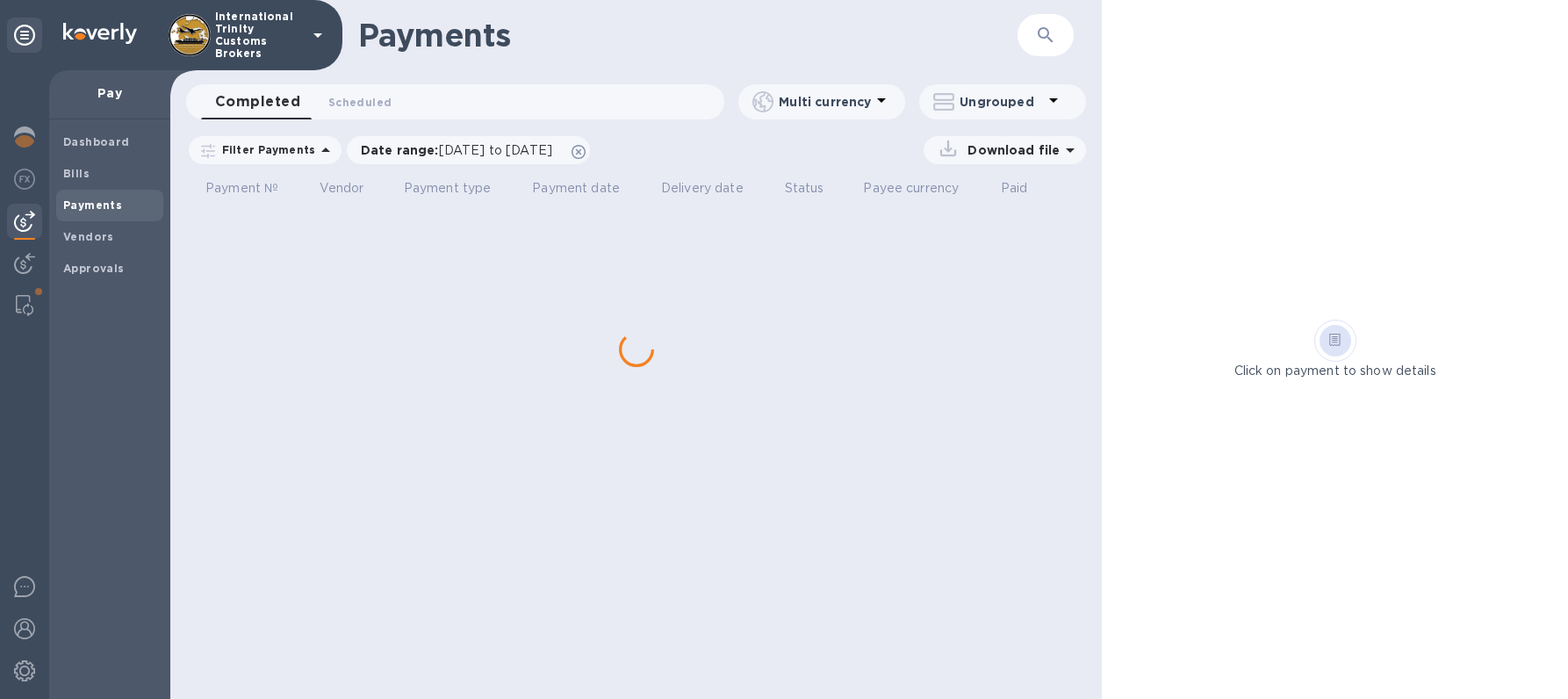
click at [118, 87] on p "Pay" at bounding box center [109, 93] width 93 height 18
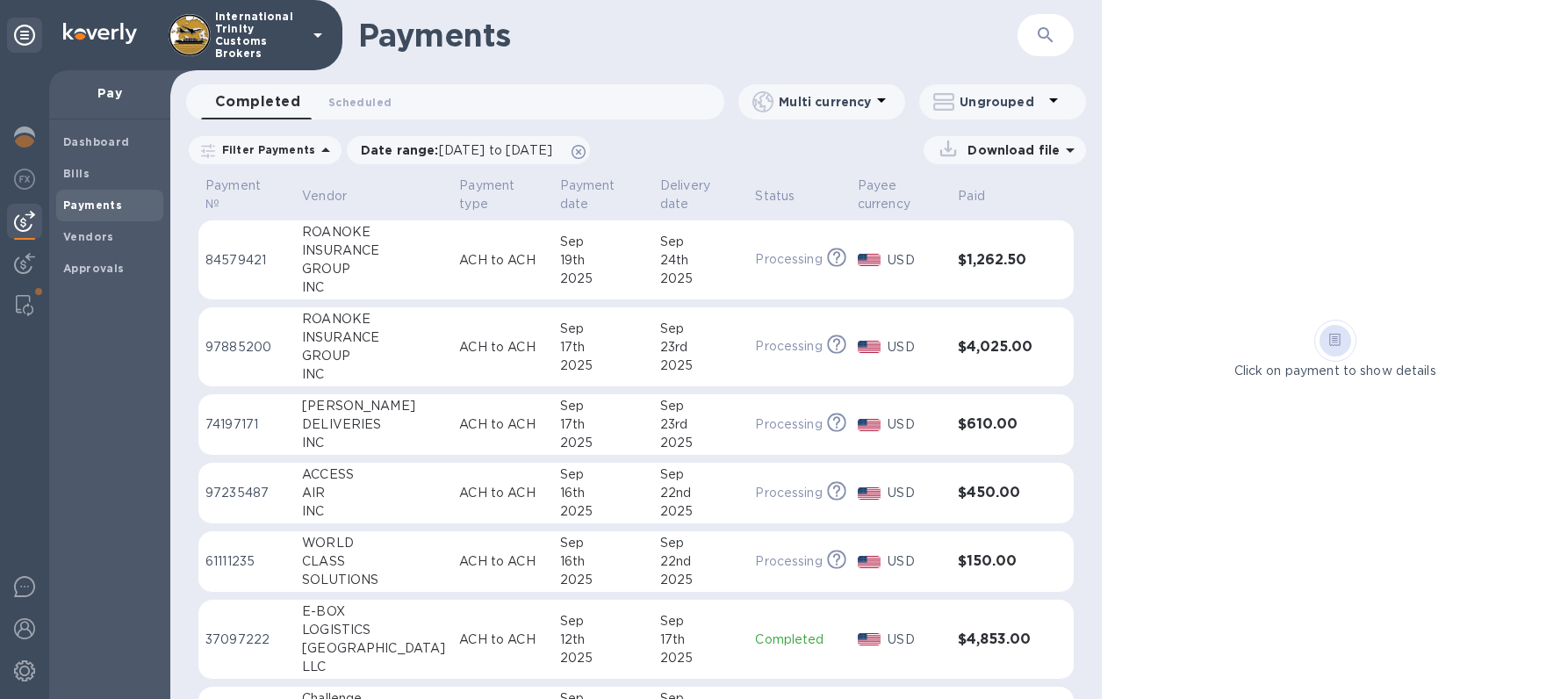
click at [23, 230] on img at bounding box center [24, 221] width 21 height 21
click at [98, 93] on p "Pay" at bounding box center [109, 93] width 93 height 18
click at [86, 204] on b "Payments" at bounding box center [93, 204] width 59 height 13
click at [87, 181] on span "Bills" at bounding box center [109, 174] width 93 height 18
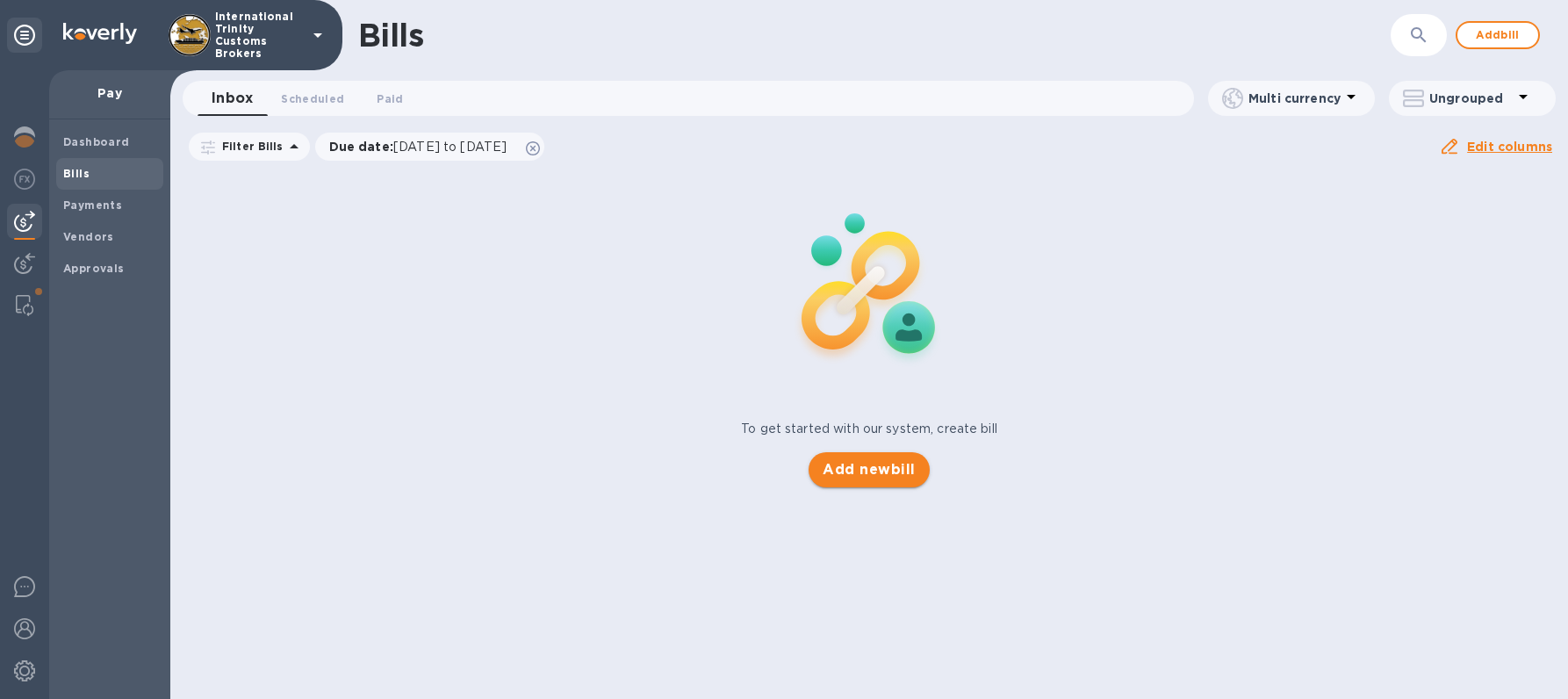
click at [879, 471] on span "Add new bill" at bounding box center [868, 469] width 93 height 21
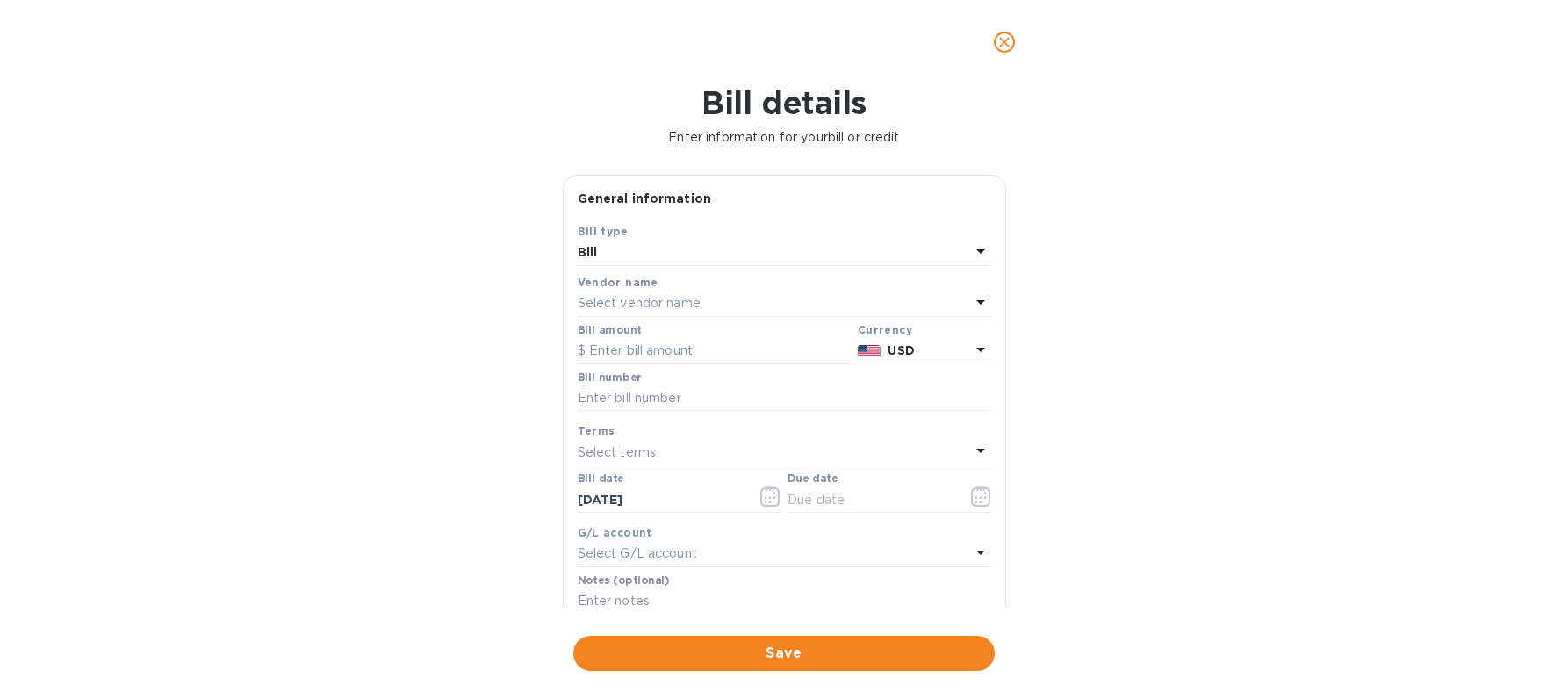
click at [646, 303] on p "Select vendor name" at bounding box center [639, 303] width 123 height 19
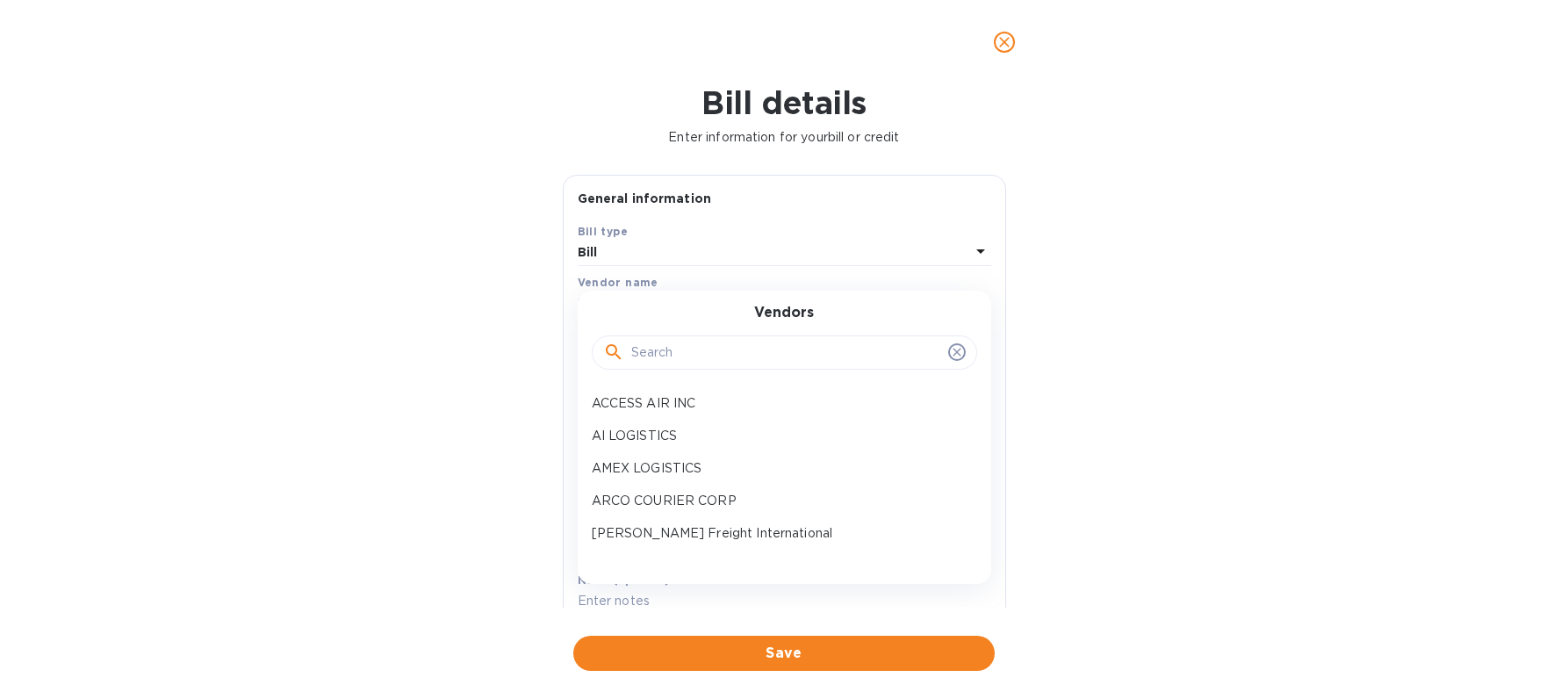
click at [678, 348] on input "text" at bounding box center [785, 353] width 309 height 27
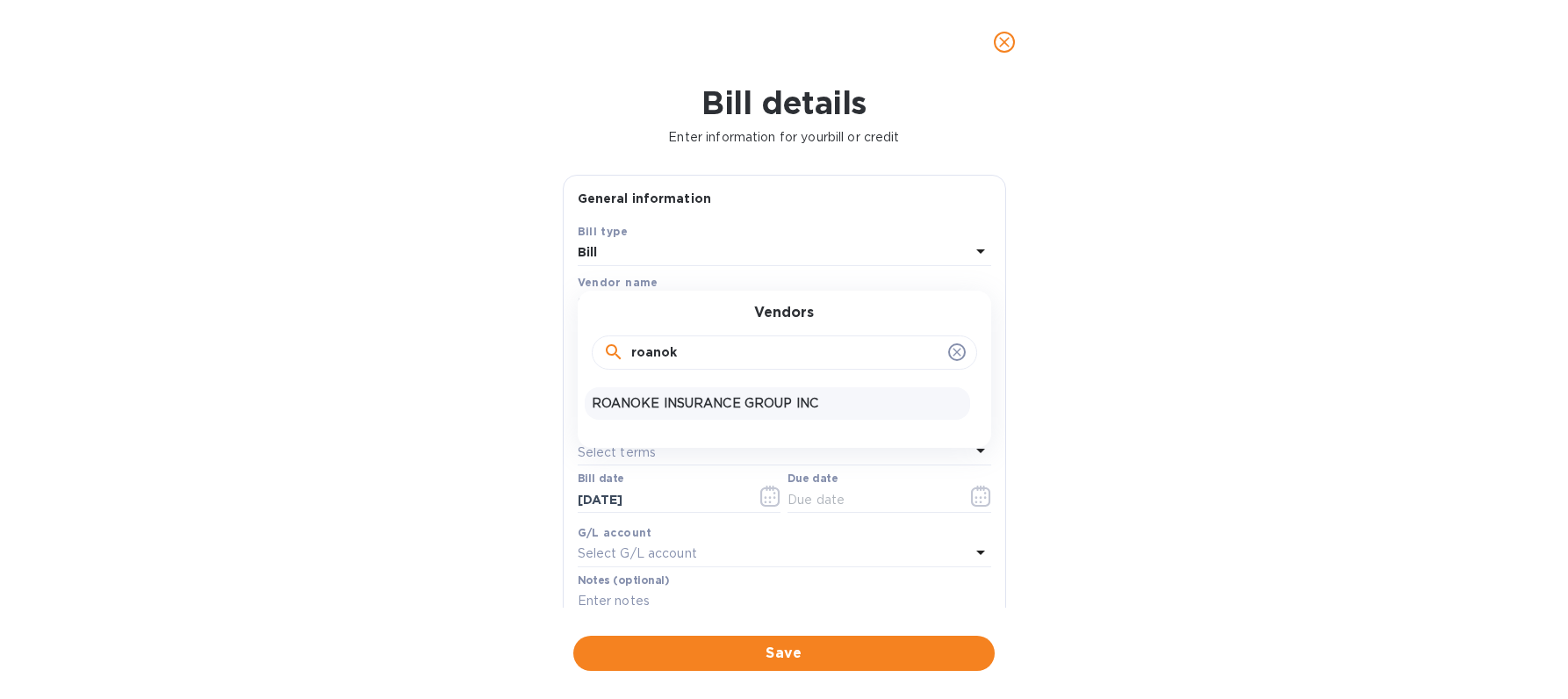
type input "roanok"
click at [660, 409] on p "ROANOKE INSURANCE GROUP INC" at bounding box center [777, 403] width 372 height 19
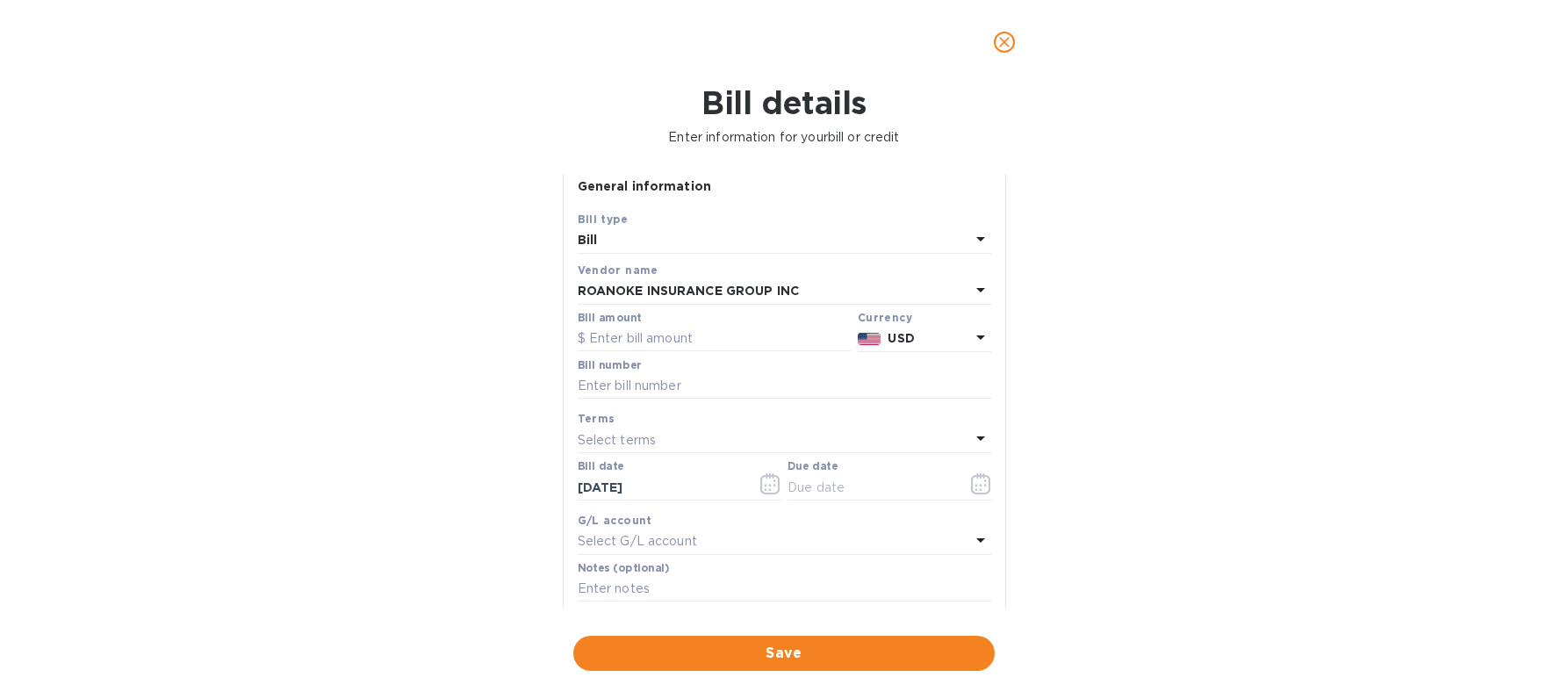
scroll to position [28, 0]
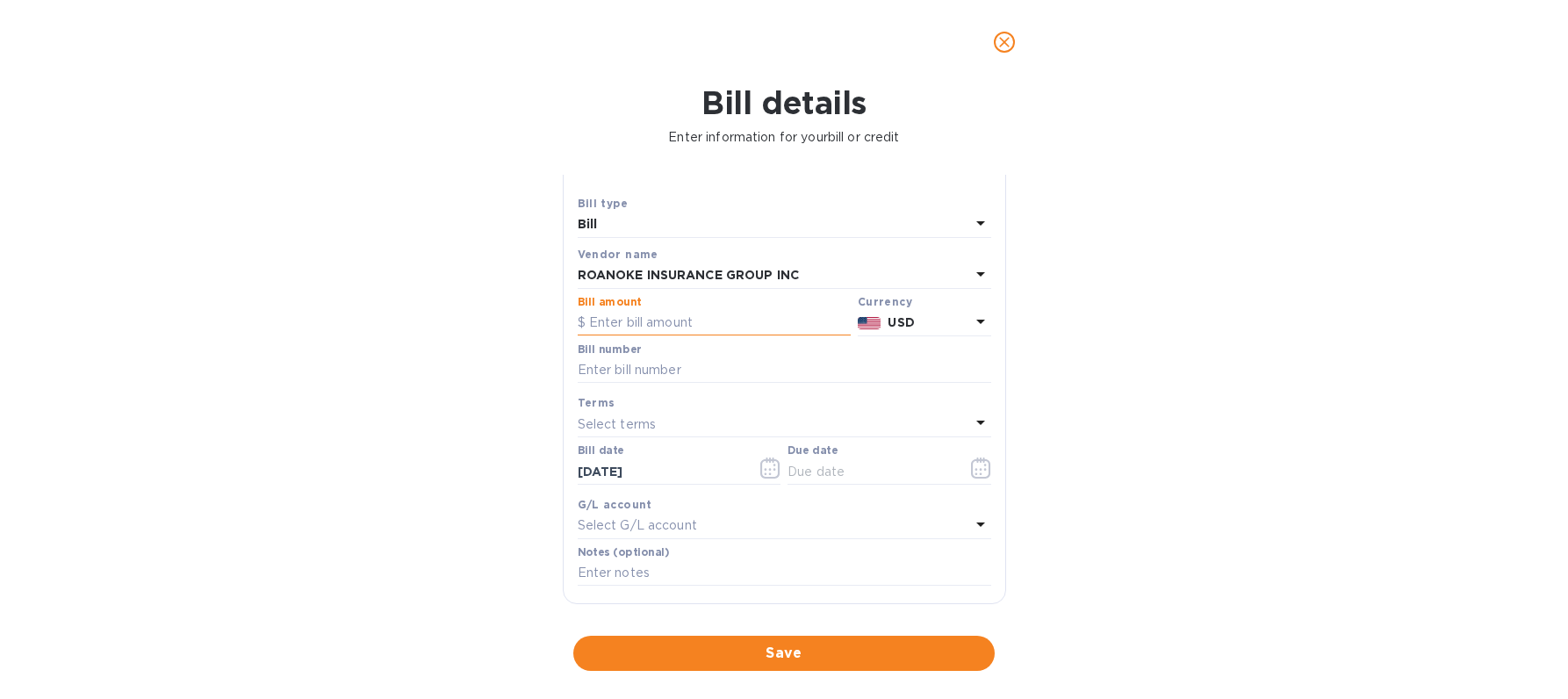
click at [655, 323] on input "text" at bounding box center [714, 322] width 273 height 27
type input "662.5"
click at [1078, 329] on div "Bill details Enter information for your bill or credit General information Save…" at bounding box center [784, 390] width 1568 height 614
click at [724, 378] on input "text" at bounding box center [784, 370] width 413 height 27
type input "inv 1419102 1422216"
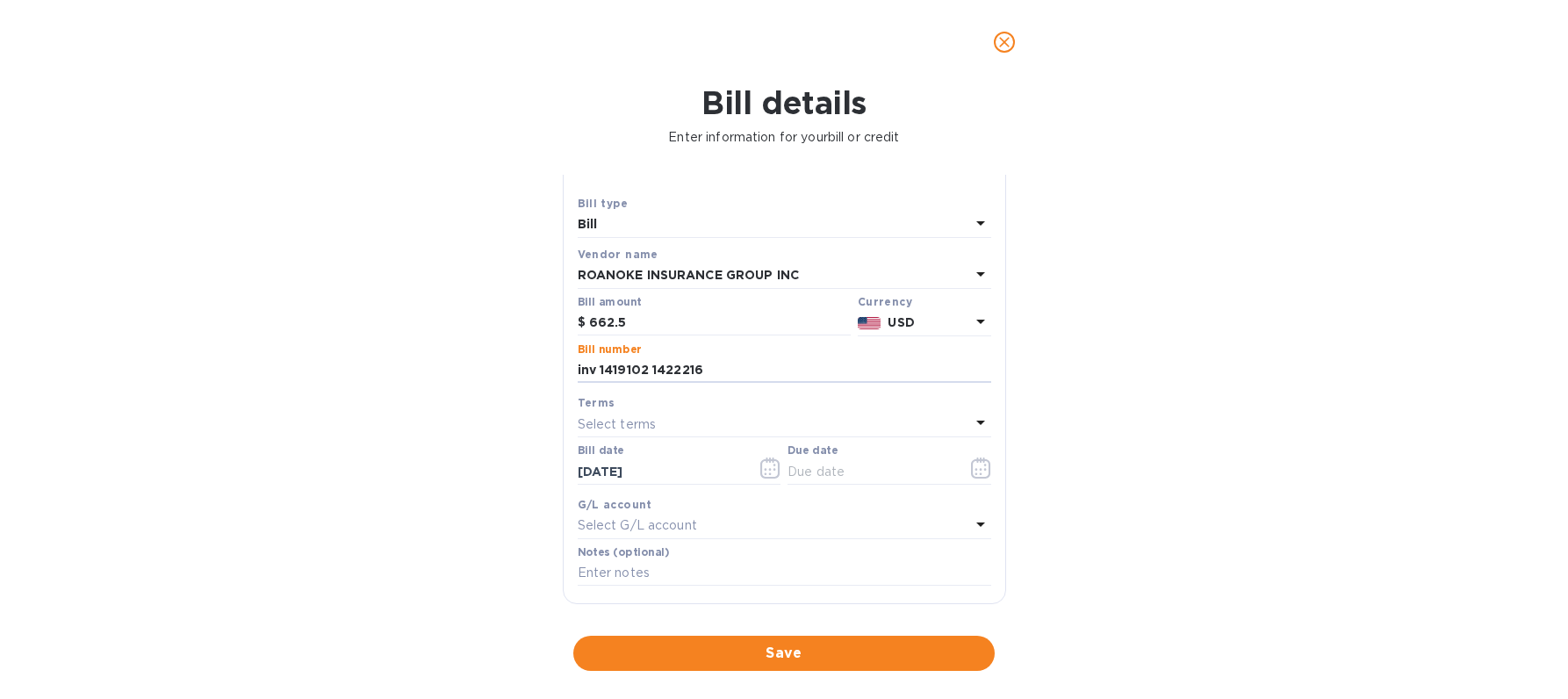
click at [680, 414] on div "Select terms" at bounding box center [774, 424] width 392 height 25
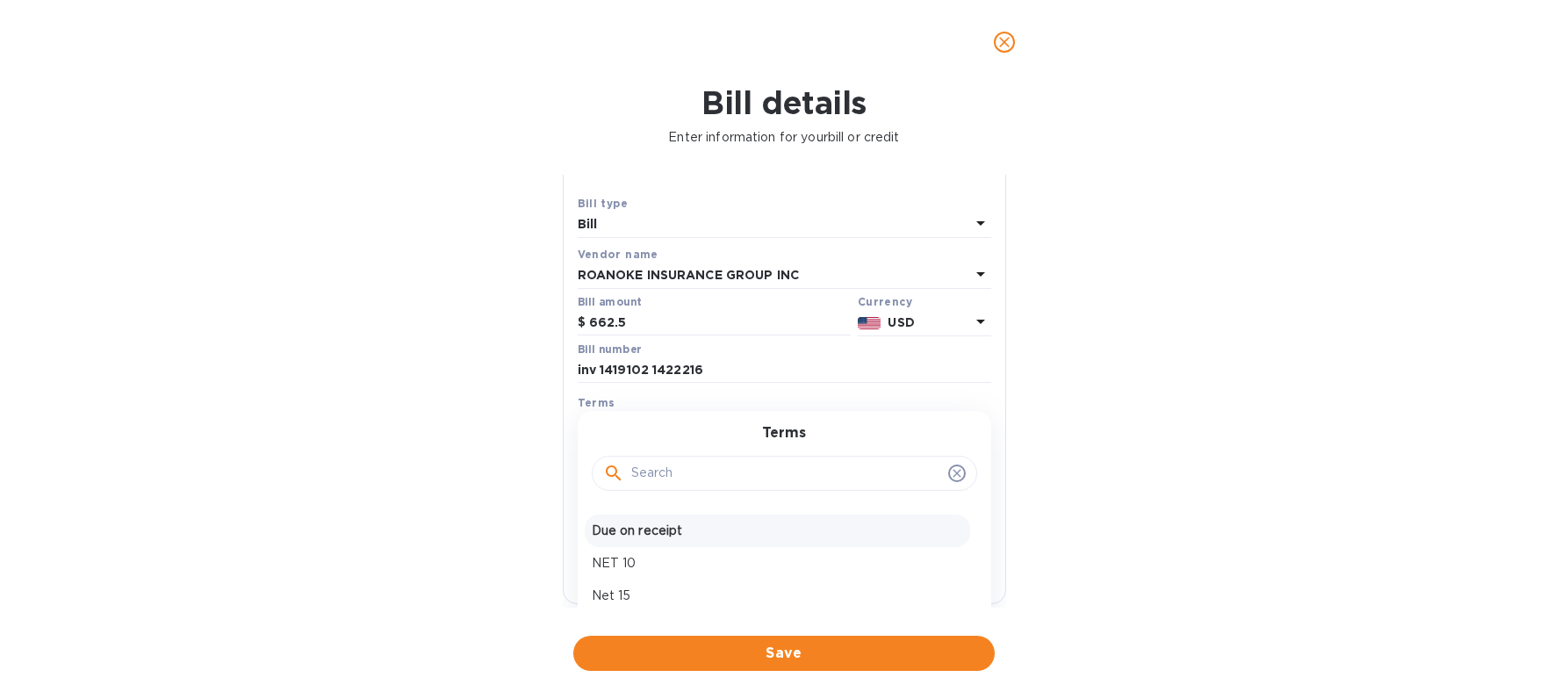
click at [716, 530] on p "Due on receipt" at bounding box center [777, 530] width 372 height 19
type input "[DATE]"
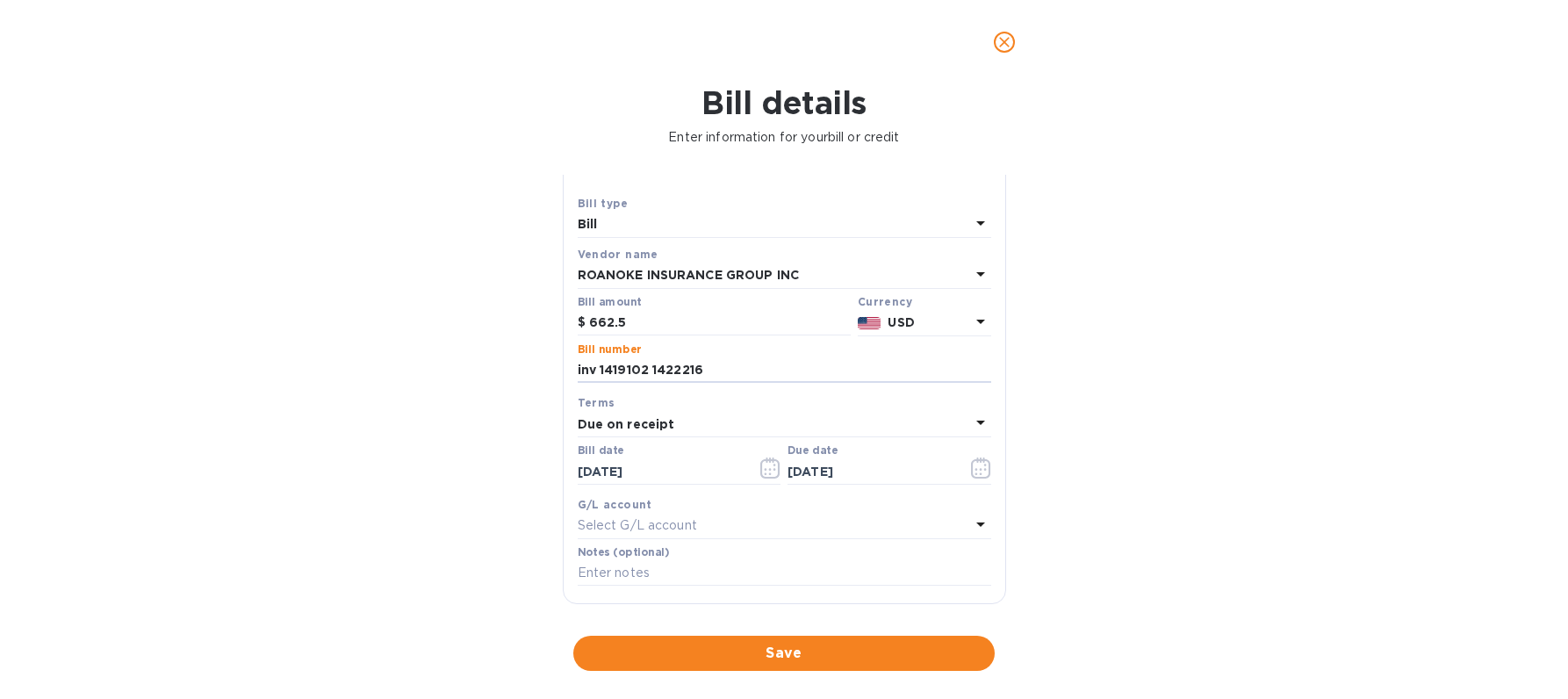
drag, startPoint x: 727, startPoint y: 373, endPoint x: 549, endPoint y: 363, distance: 178.3
click at [550, 363] on div "Bill details Enter information for your bill or credit General information Save…" at bounding box center [784, 390] width 1568 height 614
click at [676, 579] on input "text" at bounding box center [784, 573] width 413 height 27
paste input "inv 1419102 1422216"
type input "inv 1419102 1422216"
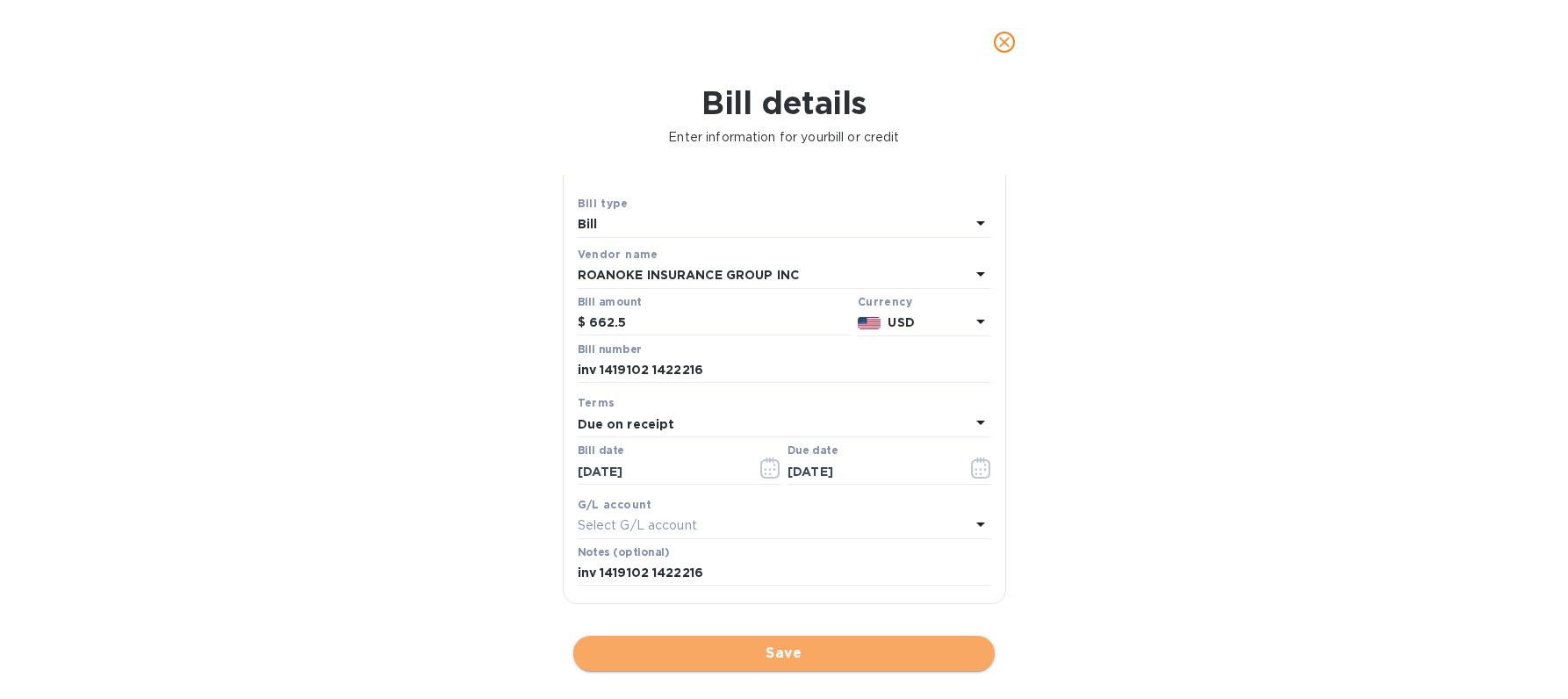
click at [714, 651] on span "Save" at bounding box center [784, 653] width 393 height 21
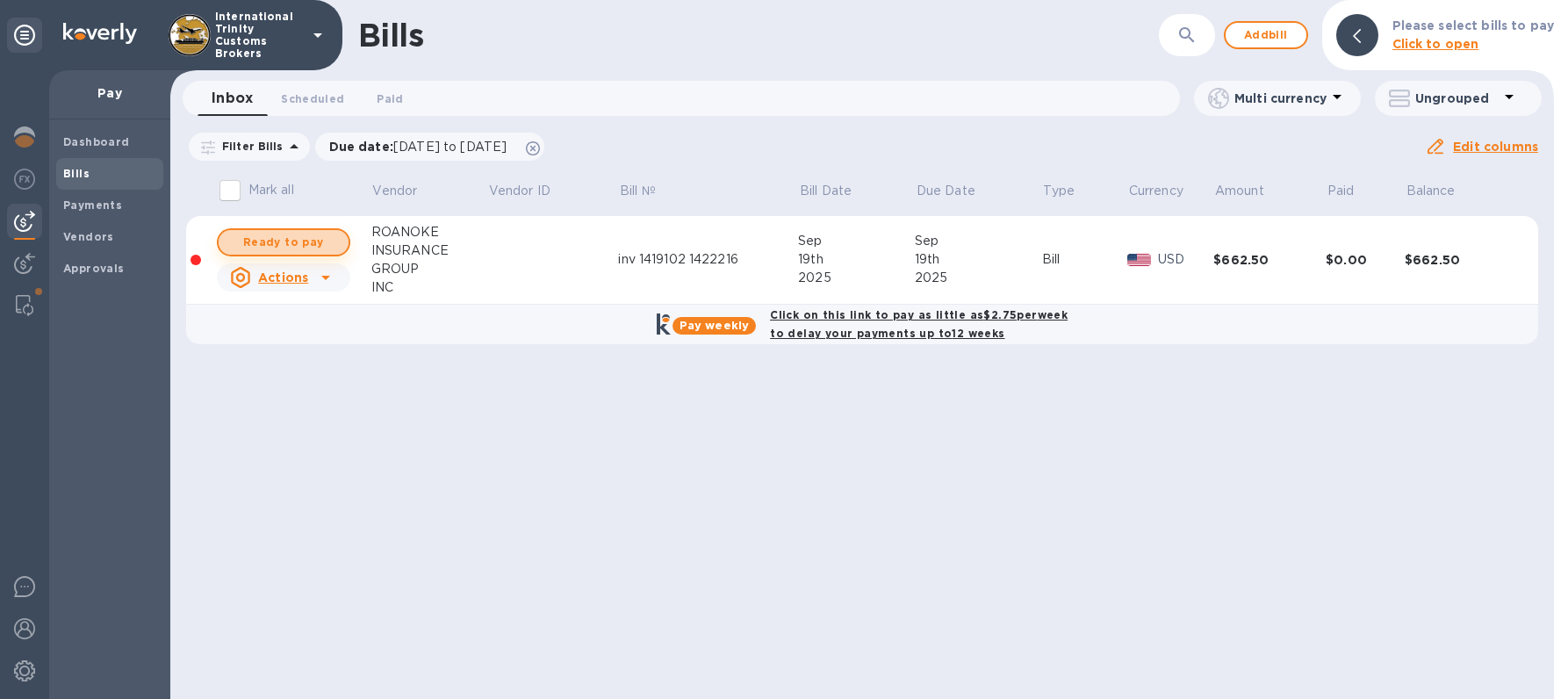
click at [256, 245] on span "Ready to pay" at bounding box center [283, 242] width 102 height 21
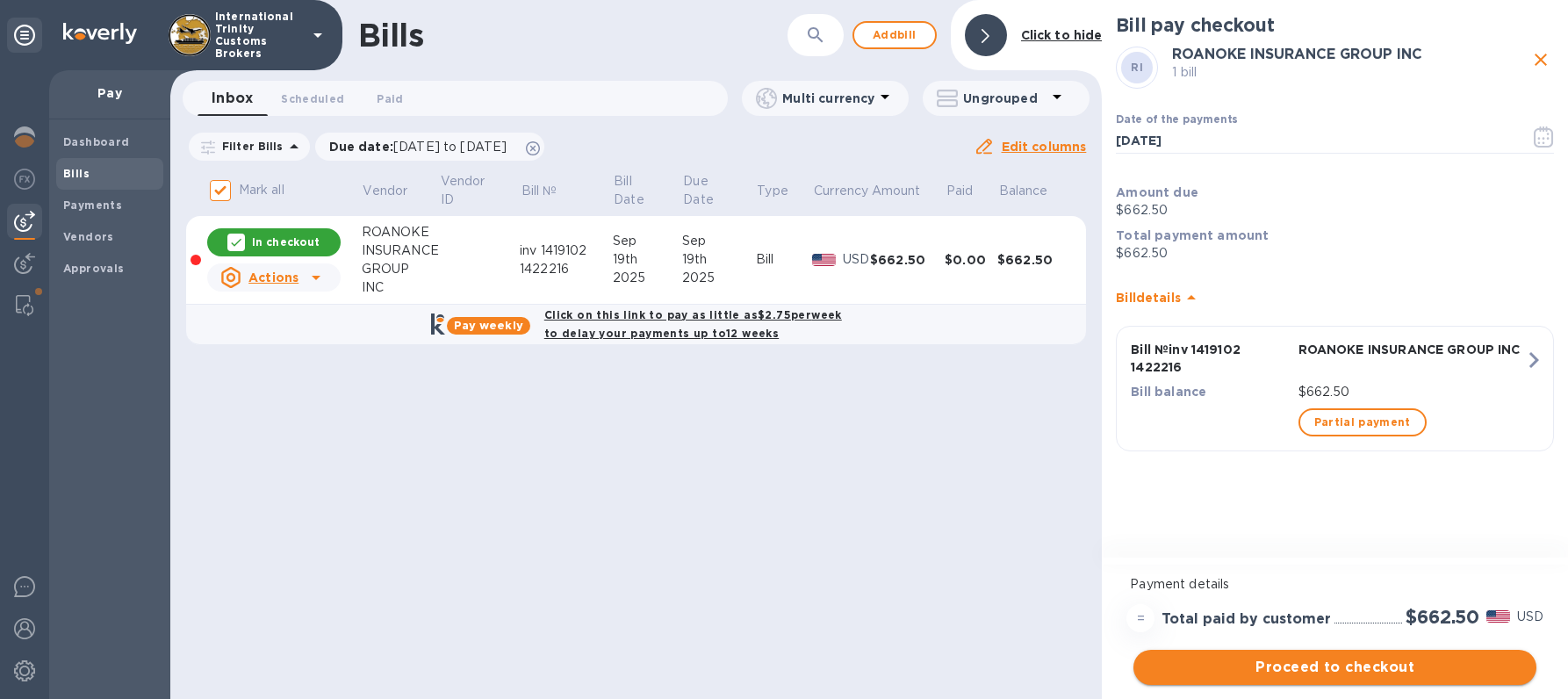
click at [1332, 664] on span "Proceed to checkout" at bounding box center [1334, 666] width 375 height 21
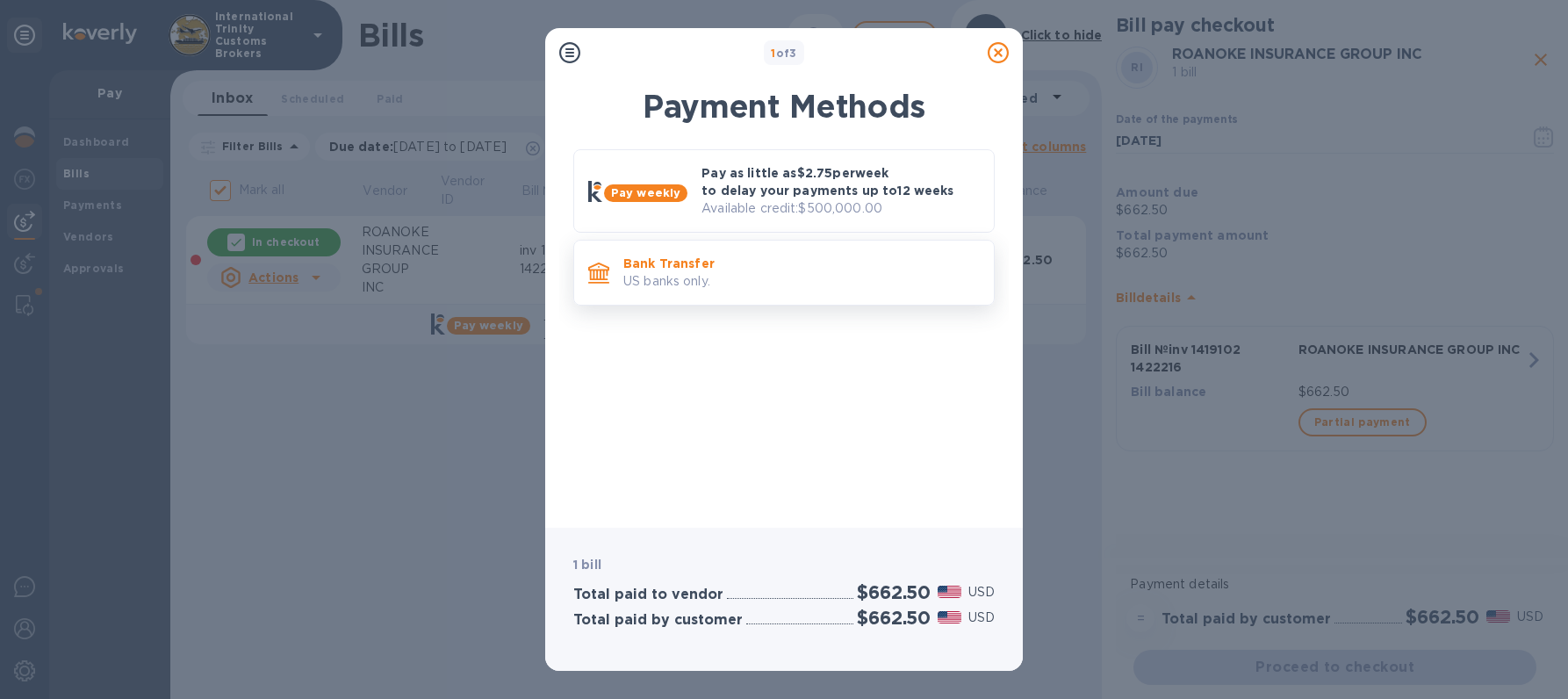
click at [650, 288] on p "US banks only." at bounding box center [801, 281] width 357 height 19
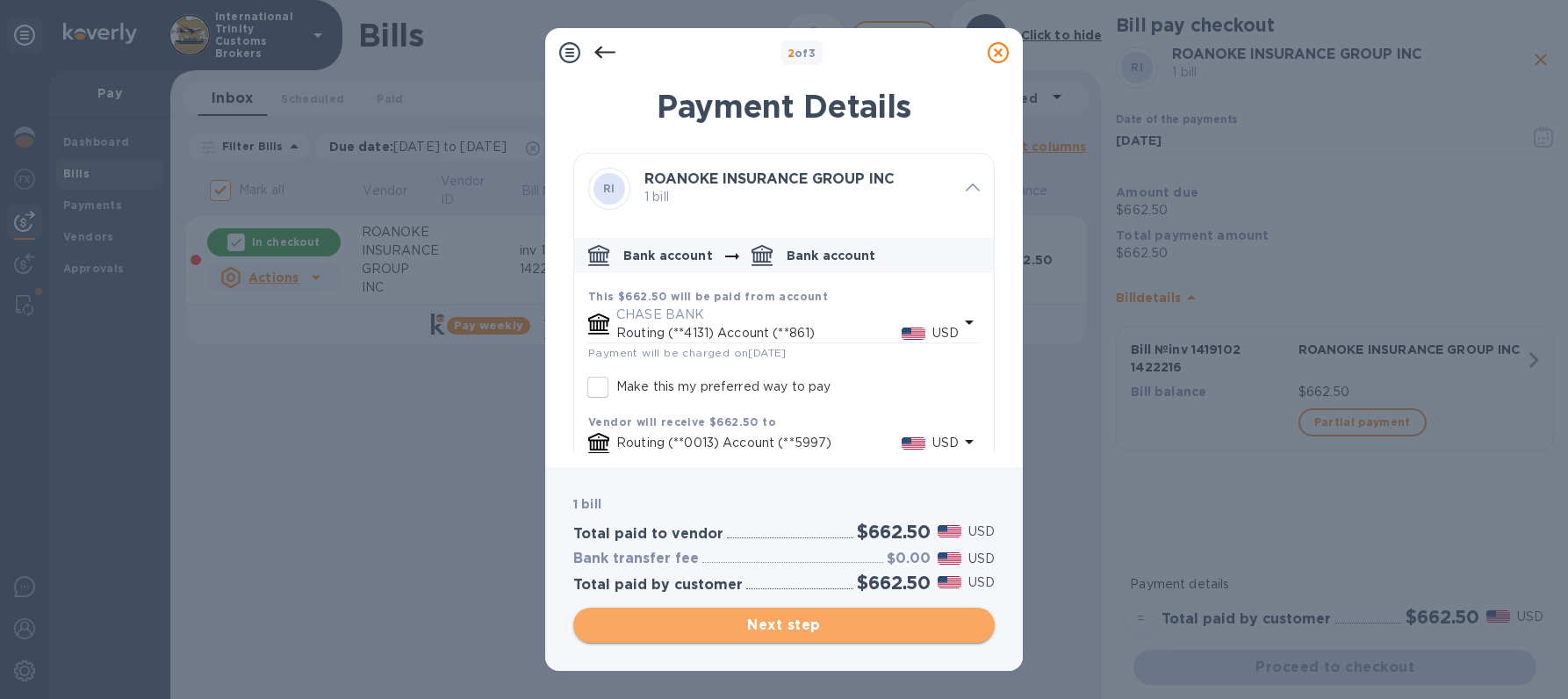
click at [768, 622] on span "Next step" at bounding box center [784, 624] width 393 height 21
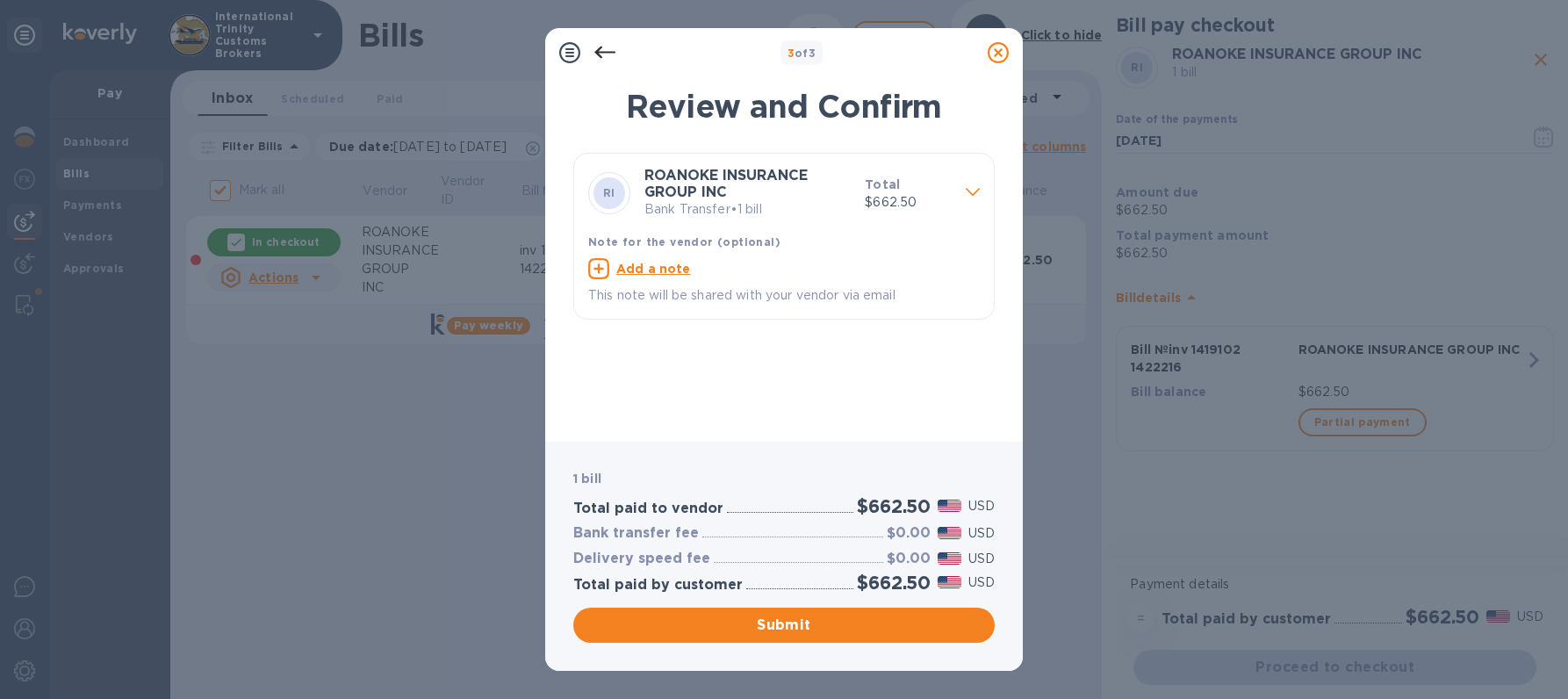
drag, startPoint x: 833, startPoint y: 621, endPoint x: 845, endPoint y: 621, distance: 12.0
click at [835, 622] on span "Submit" at bounding box center [784, 624] width 393 height 21
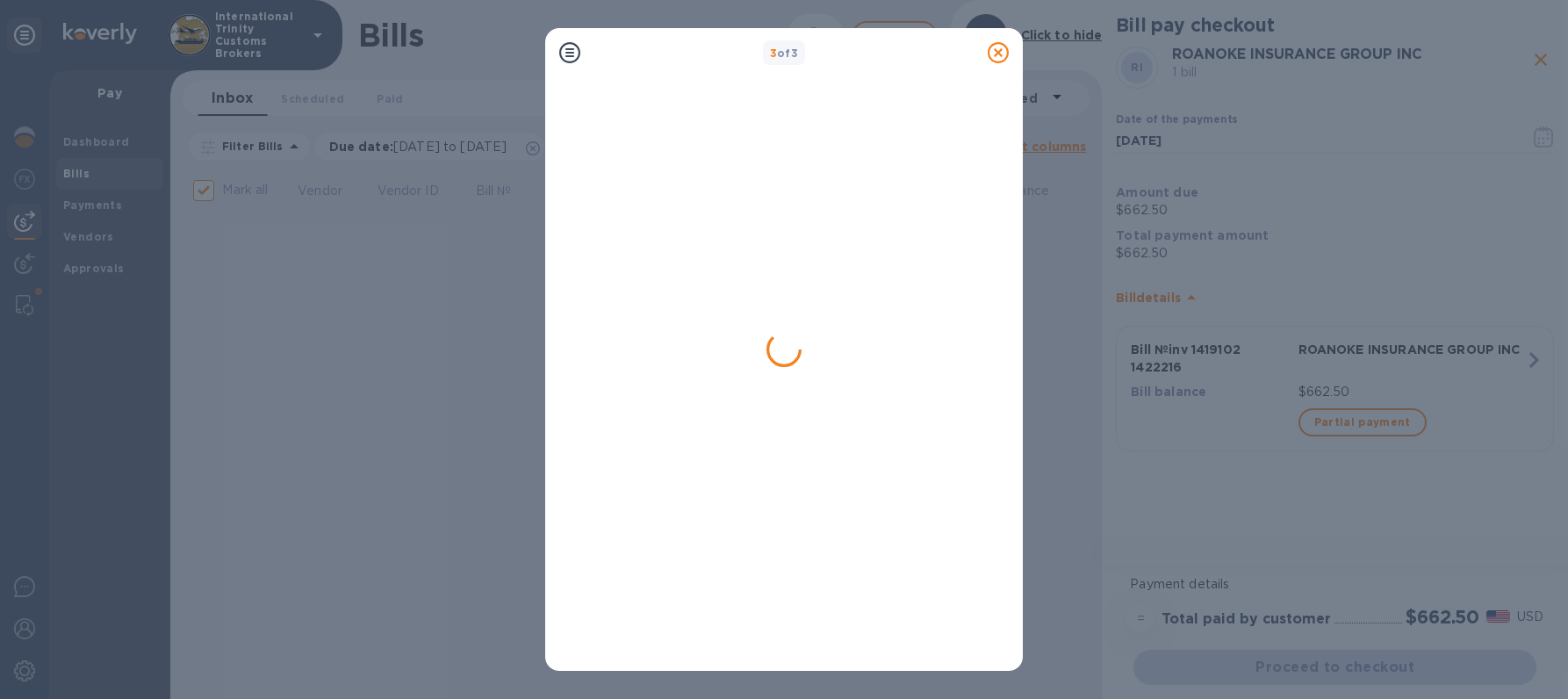
checkbox input "false"
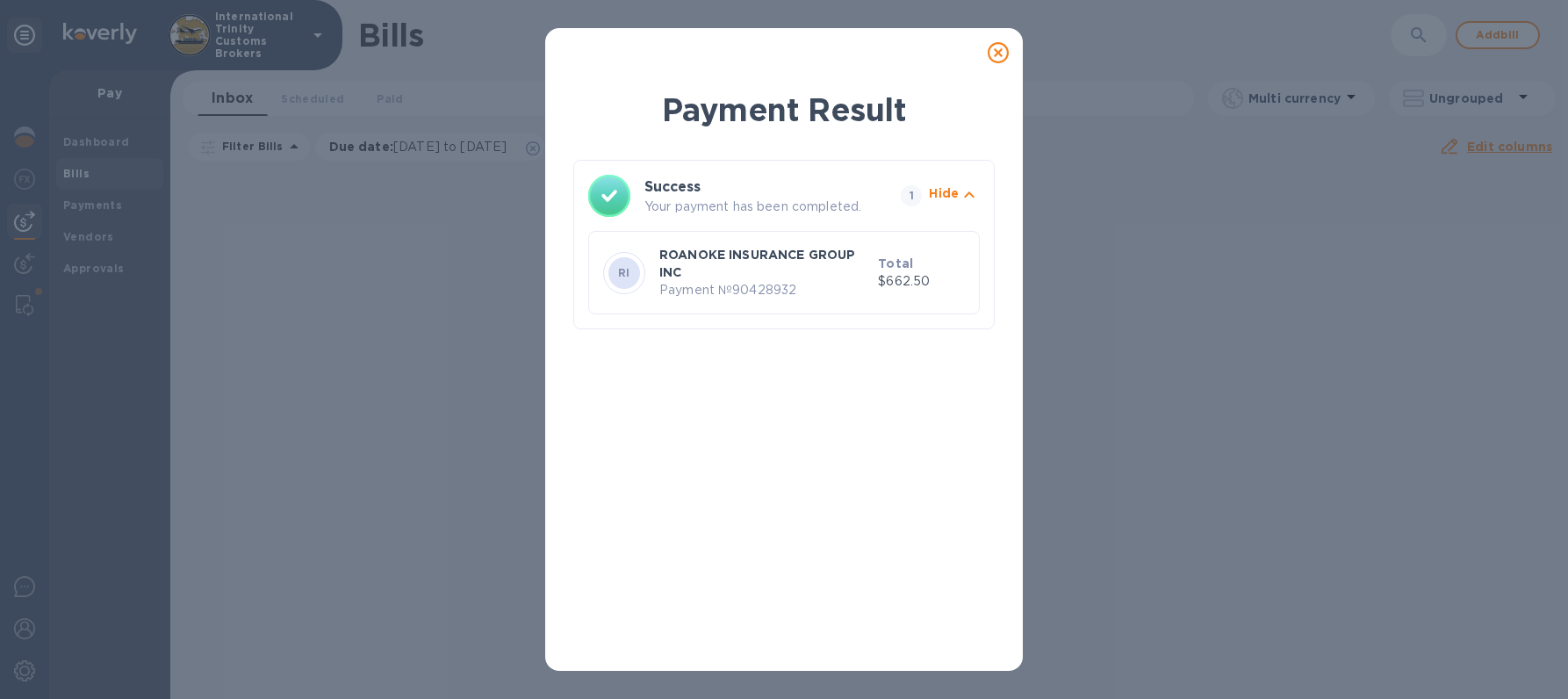
click at [807, 271] on p "ROANOKE INSURANCE GROUP INC" at bounding box center [765, 263] width 212 height 35
click at [750, 284] on p "Payment № 90428932" at bounding box center [765, 290] width 212 height 19
click at [619, 258] on div "RI" at bounding box center [624, 273] width 32 height 32
click at [996, 47] on icon at bounding box center [997, 52] width 21 height 21
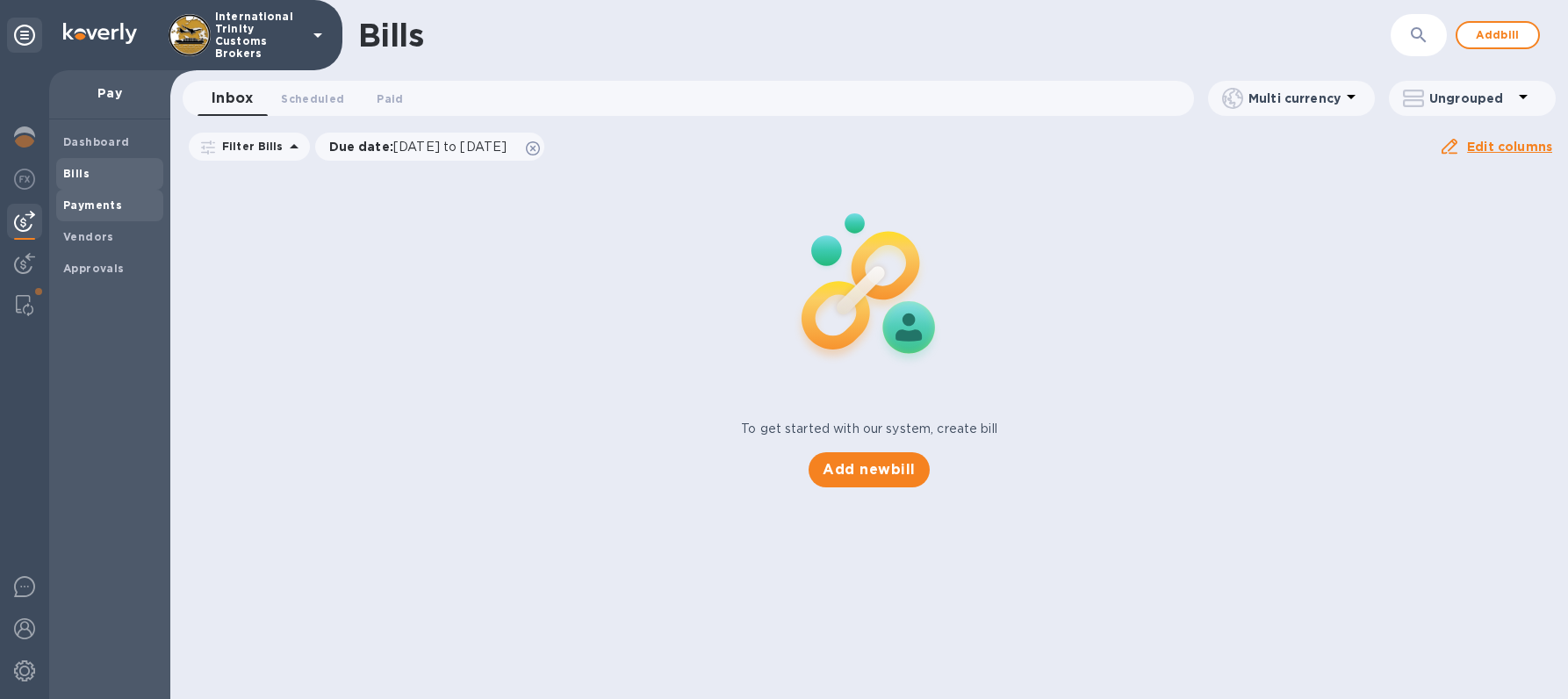
click at [83, 208] on b "Payments" at bounding box center [93, 204] width 59 height 13
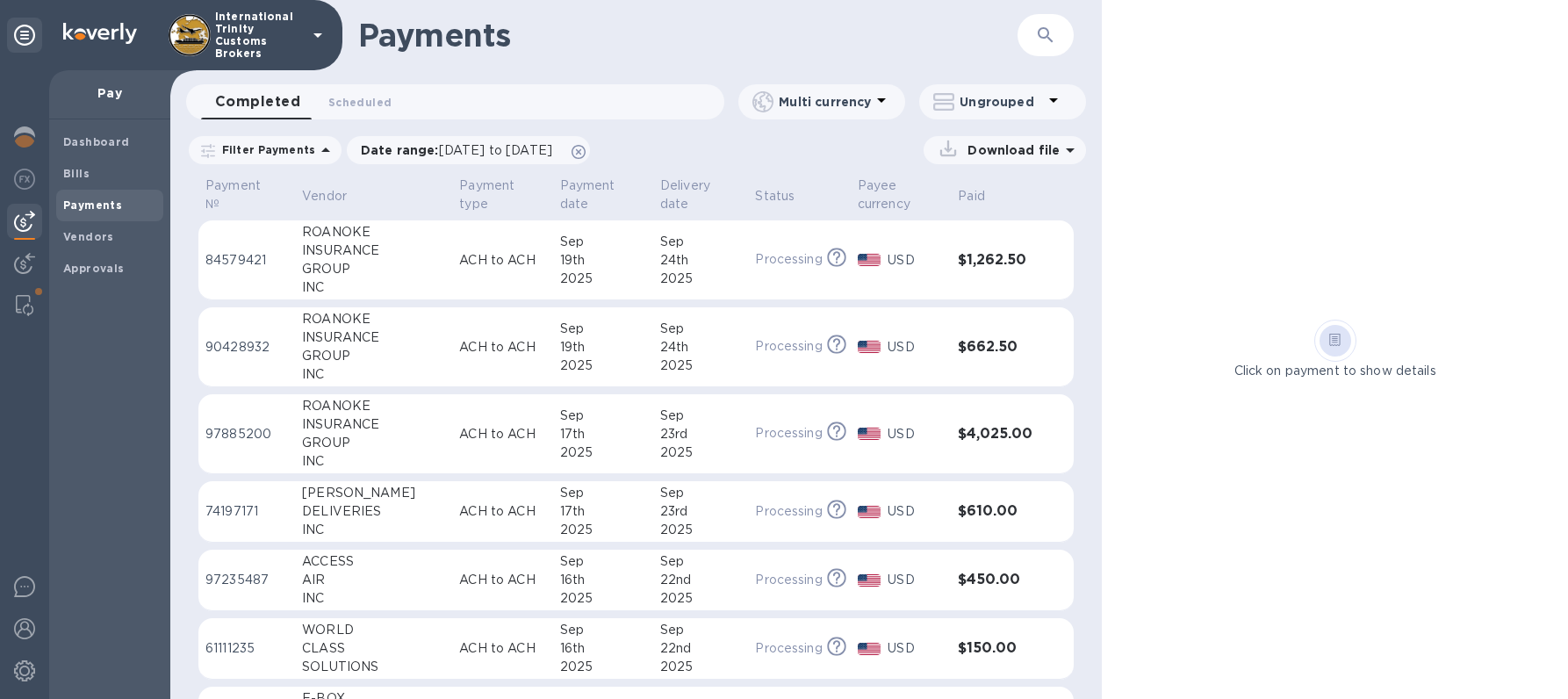
click at [275, 254] on p "84579421" at bounding box center [246, 260] width 83 height 19
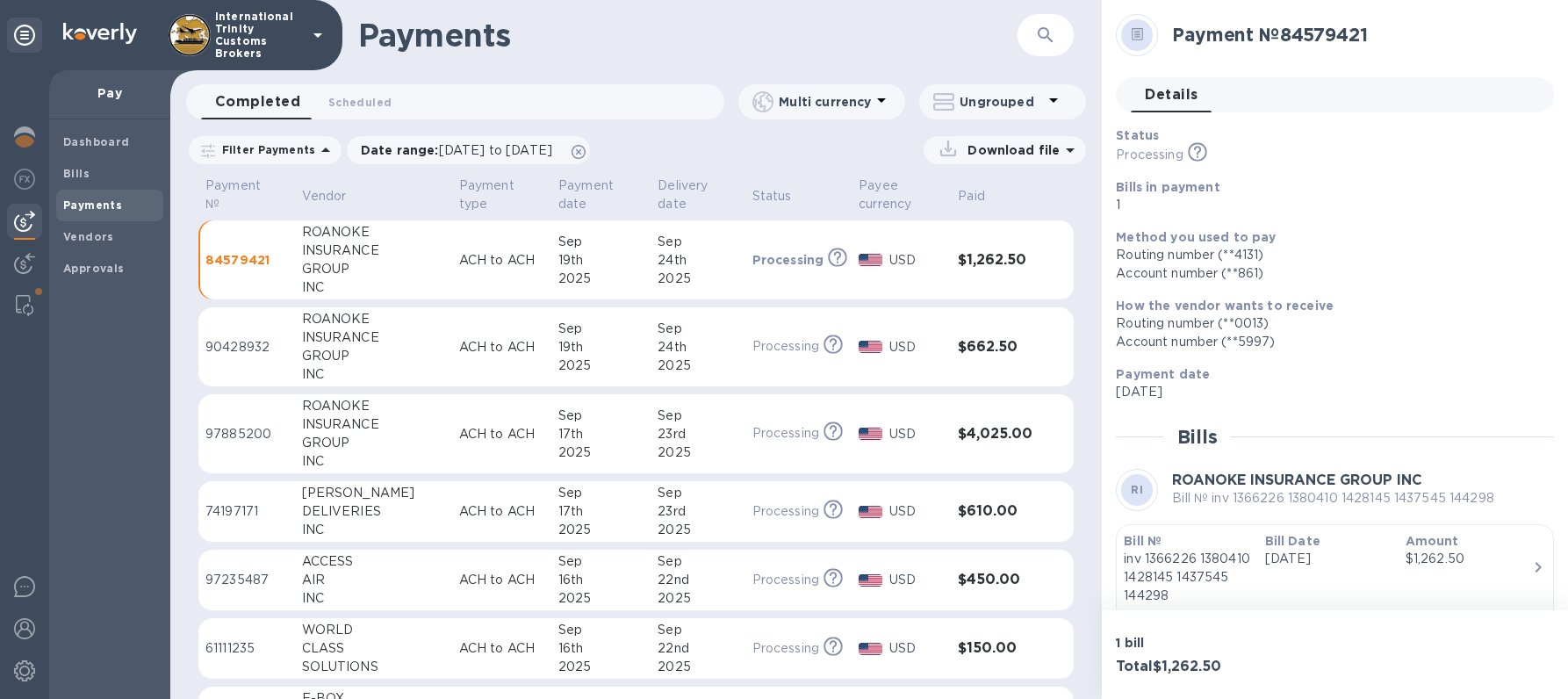
click at [722, 348] on td "[DATE]" at bounding box center [697, 347] width 94 height 80
click at [452, 356] on td "ACH to ACH" at bounding box center [502, 347] width 100 height 80
click at [1337, 477] on b "ROANOKE INSURANCE GROUP INC" at bounding box center [1297, 479] width 250 height 17
click at [1318, 558] on p "[DATE]" at bounding box center [1328, 559] width 126 height 19
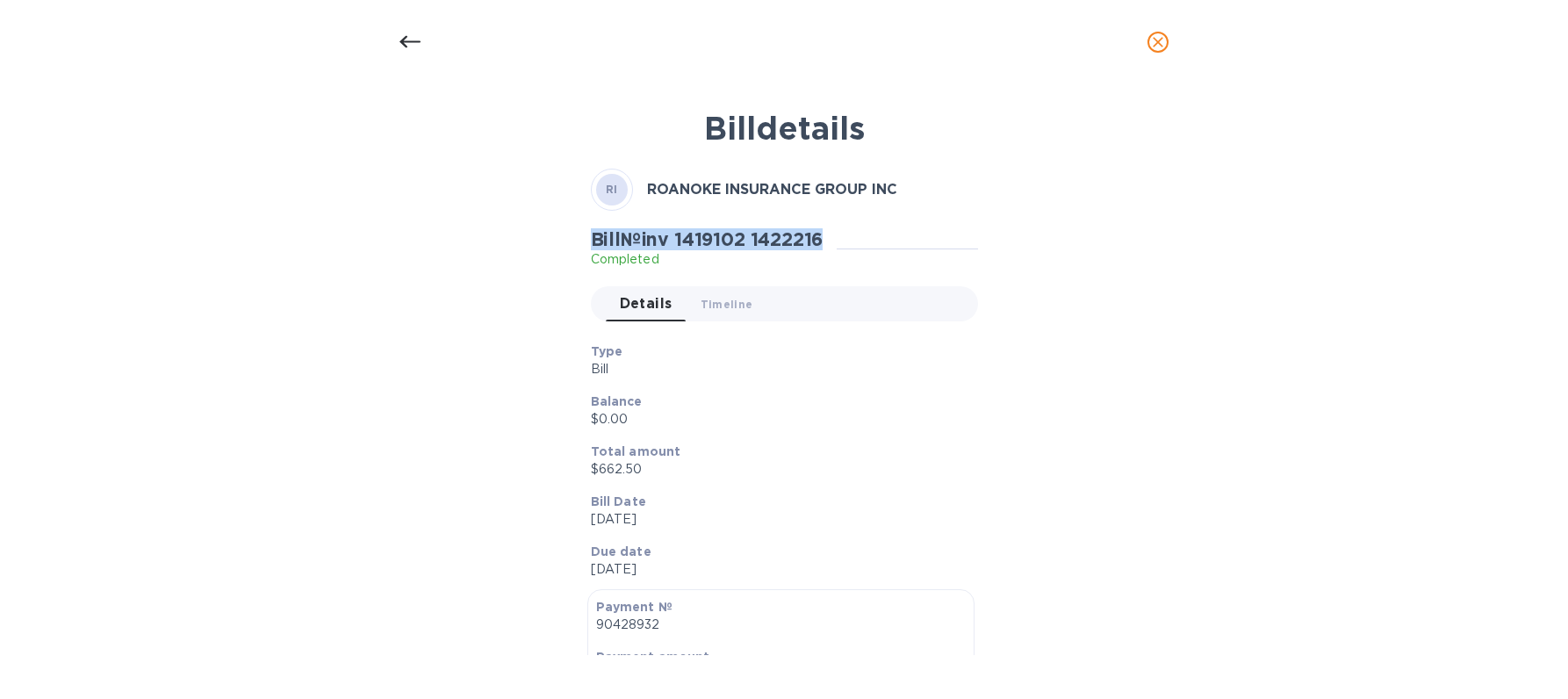
drag, startPoint x: 566, startPoint y: 244, endPoint x: 835, endPoint y: 234, distance: 269.2
click at [835, 234] on div "Bill details RI ROANOKE INSURANCE GROUP INC Bill № inv 1419102 1422216 Complete…" at bounding box center [784, 377] width 834 height 557
copy h2 "Bill № inv 1419102 1422216"
